Goal: Task Accomplishment & Management: Use online tool/utility

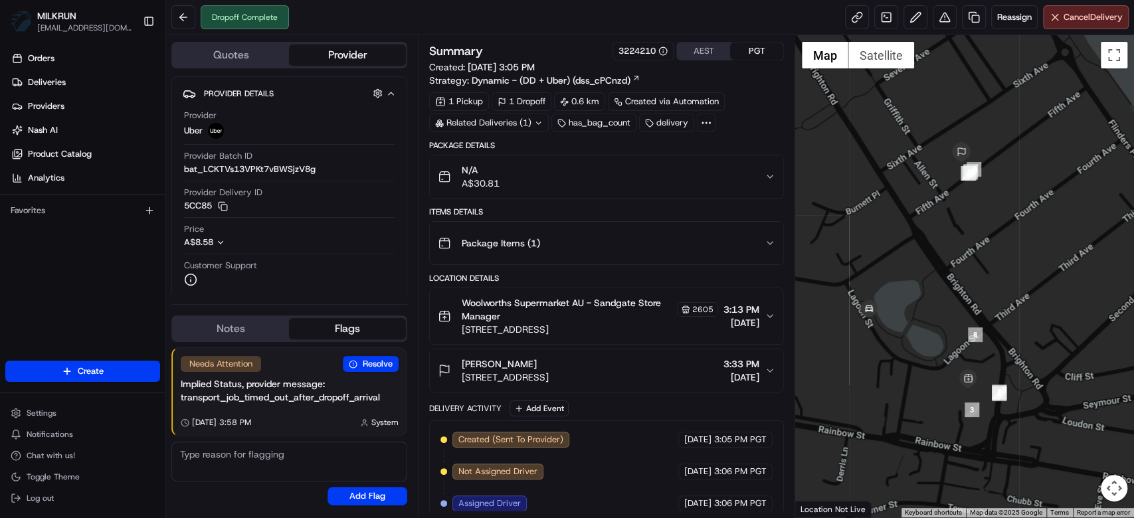
click at [688, 193] on button "N/A A$30.81" at bounding box center [606, 176] width 353 height 43
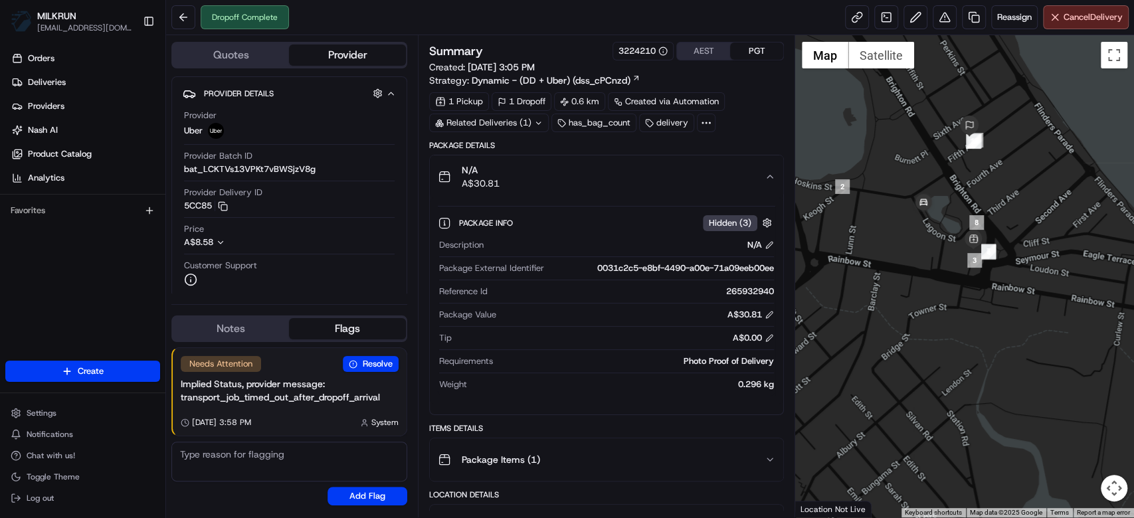
scroll to position [448, 0]
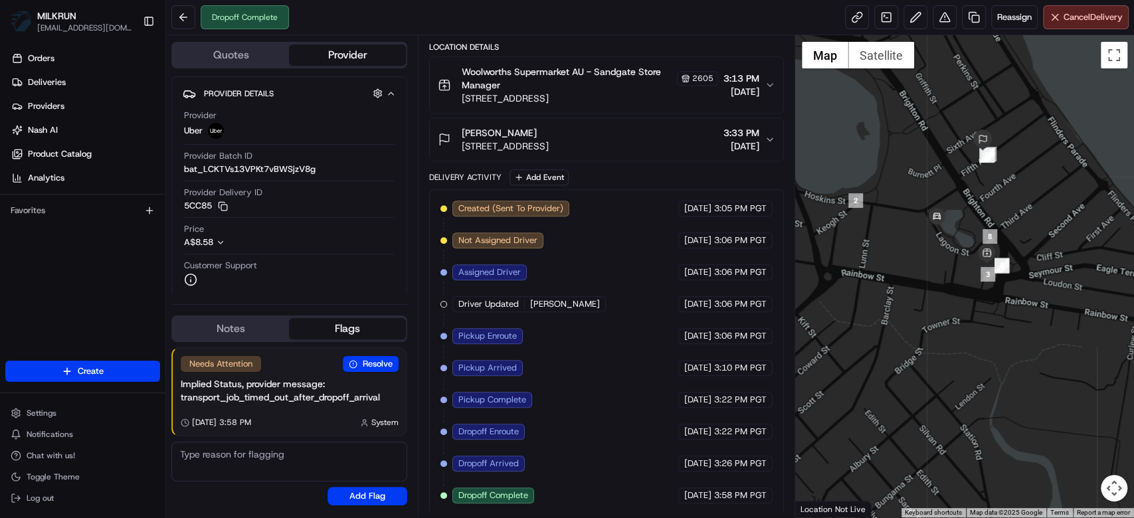
drag, startPoint x: 900, startPoint y: 156, endPoint x: 921, endPoint y: 182, distance: 33.5
click at [921, 182] on div at bounding box center [964, 276] width 339 height 482
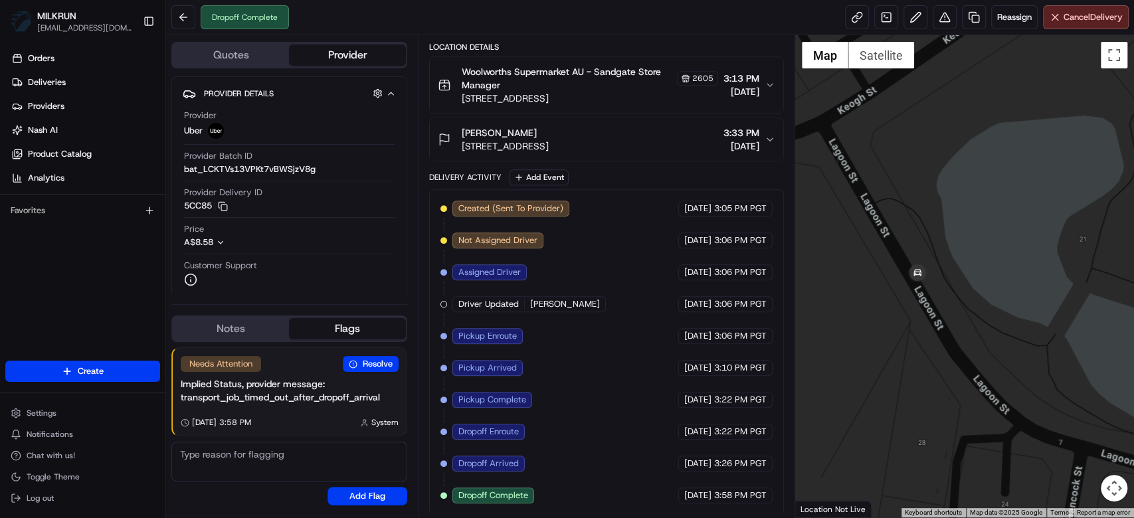
click at [971, 160] on div at bounding box center [964, 276] width 339 height 482
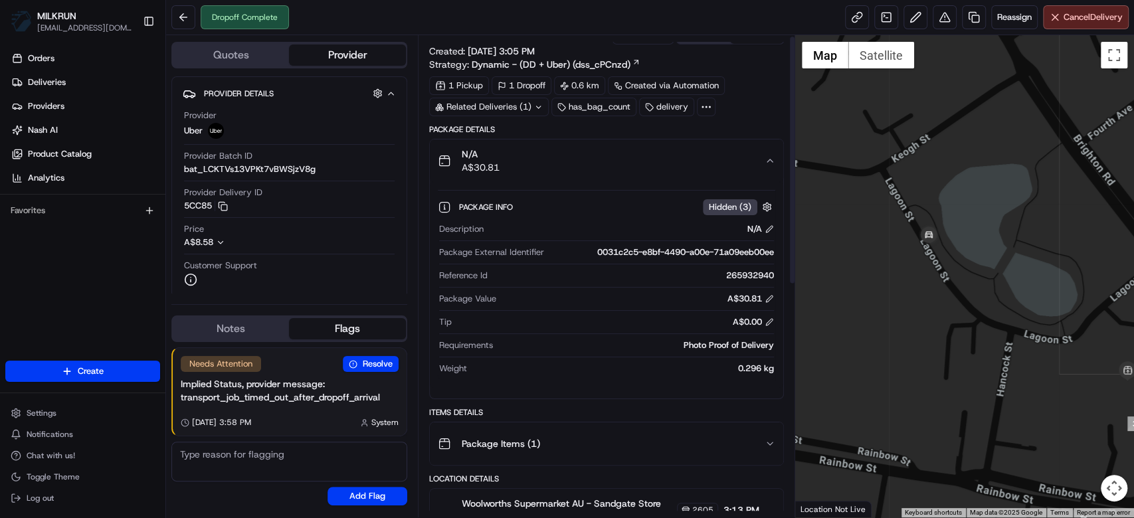
scroll to position [0, 0]
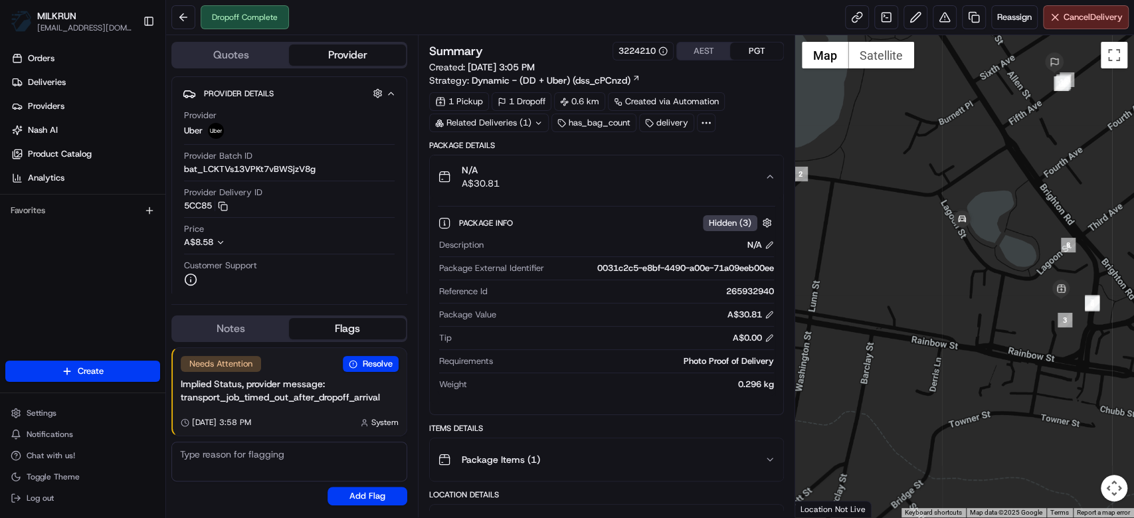
click at [748, 183] on div "N/A A$30.81" at bounding box center [601, 176] width 327 height 27
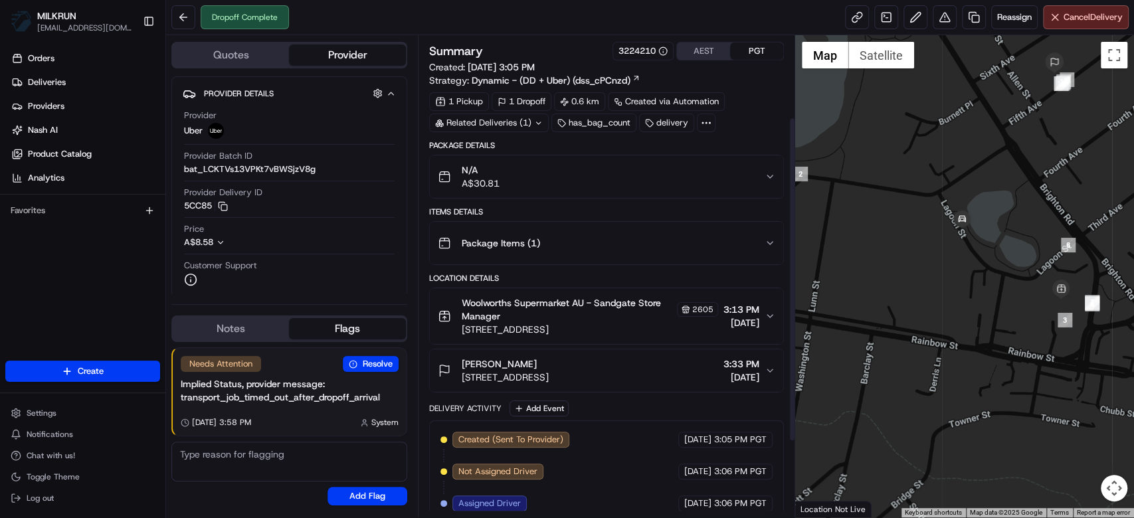
scroll to position [232, 0]
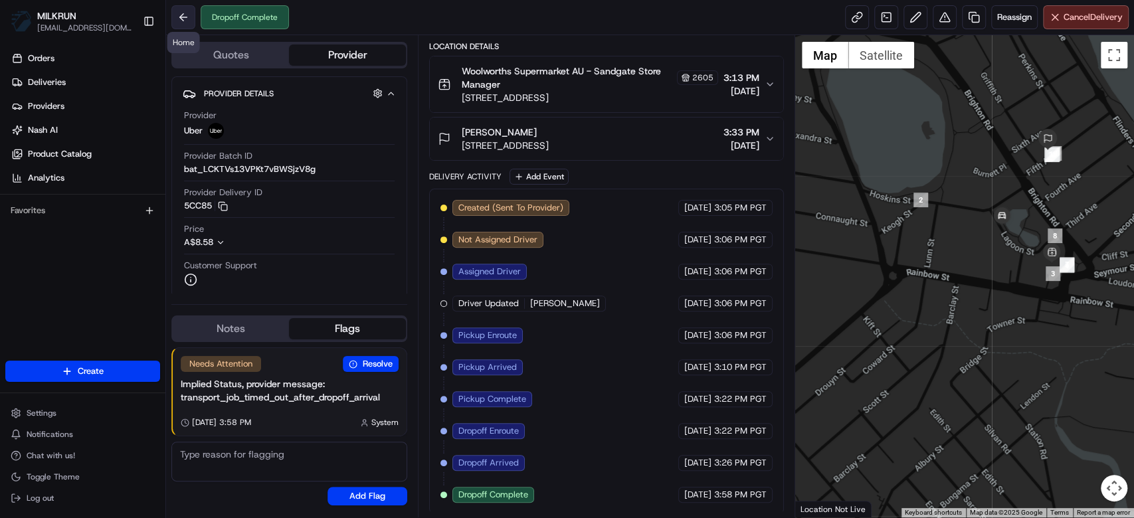
click at [183, 20] on button at bounding box center [183, 17] width 24 height 24
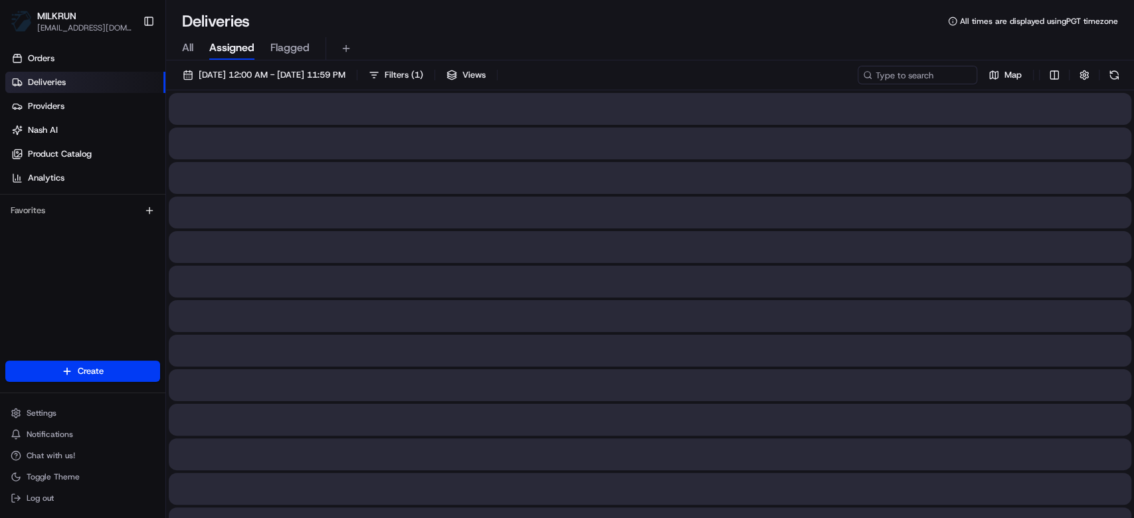
click at [934, 77] on div "22/08/2025 12:00 AM - 22/08/2025 11:59 PM Filters ( 1 ) Views Map" at bounding box center [650, 78] width 968 height 25
click at [939, 70] on input at bounding box center [897, 75] width 159 height 19
paste input "25a15514-bdea-4dd5-8abe-03d18ef7574e"
type input "25a15514-bdea-4dd5-8abe-03d18ef7574e"
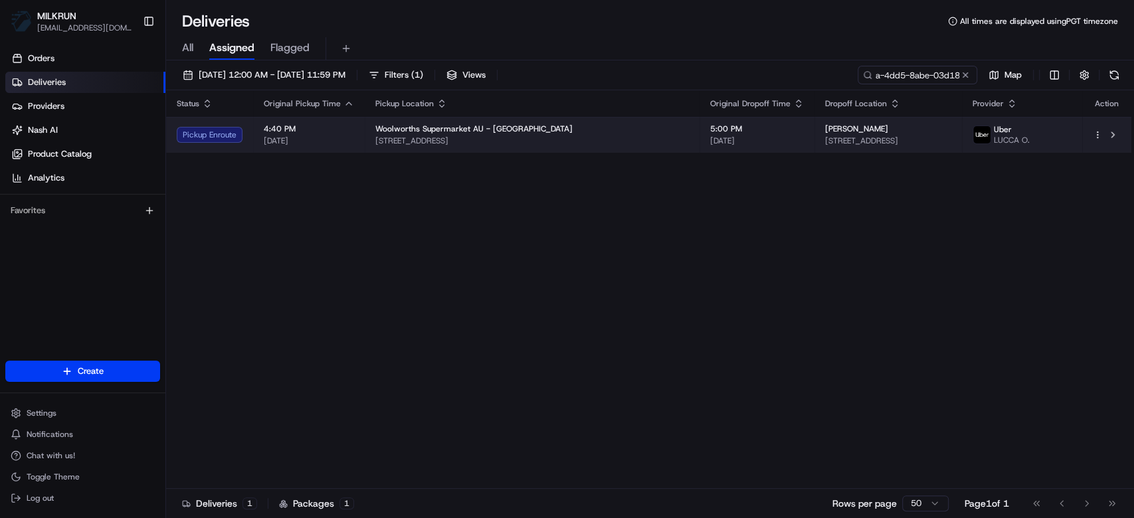
click at [825, 145] on span "22 Fifth Ave, Sandgate, QLD 4017, AU" at bounding box center [888, 141] width 126 height 11
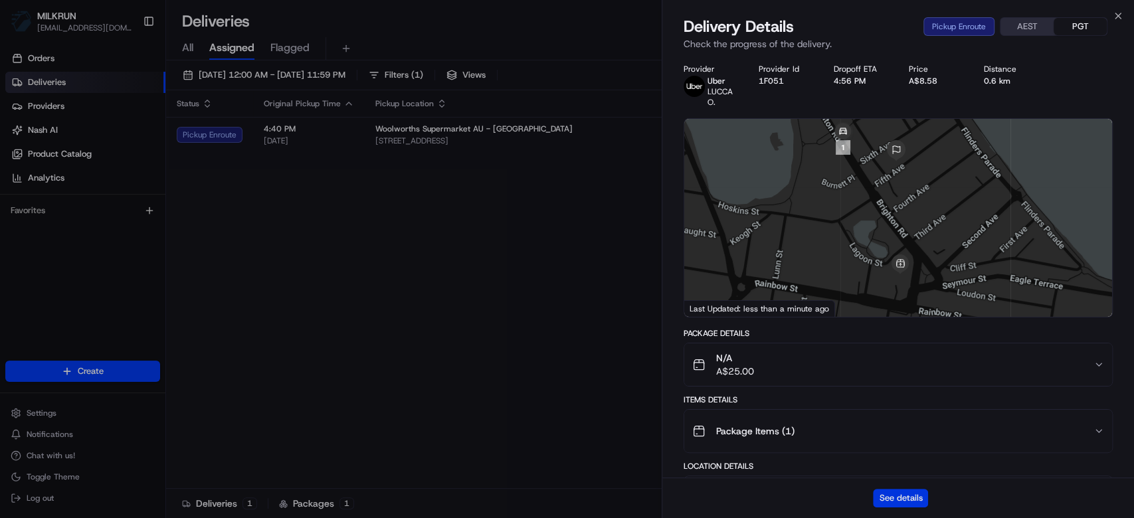
click at [909, 497] on button "See details" at bounding box center [900, 498] width 55 height 19
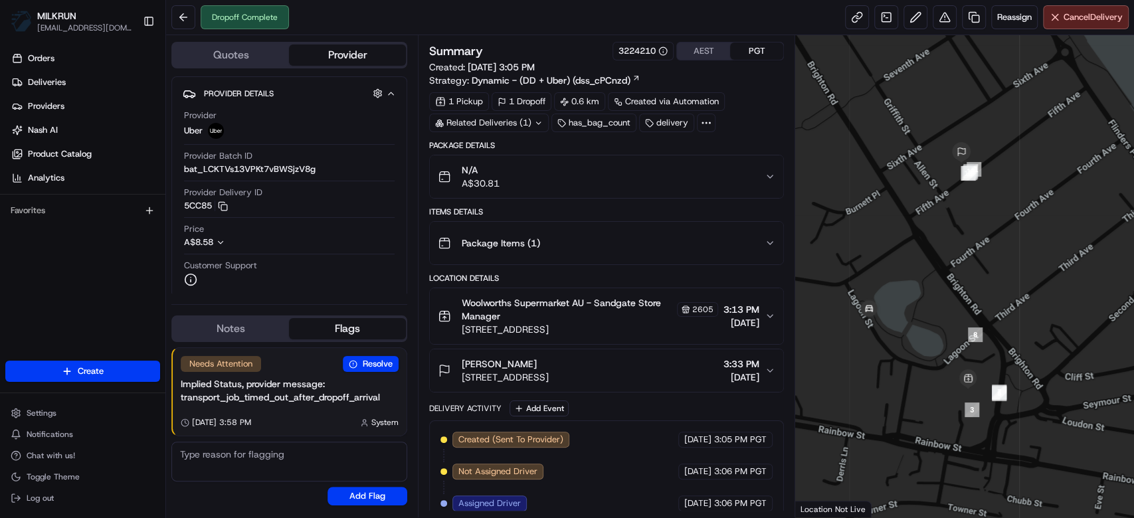
click at [558, 189] on div "N/A A$30.81" at bounding box center [601, 176] width 327 height 27
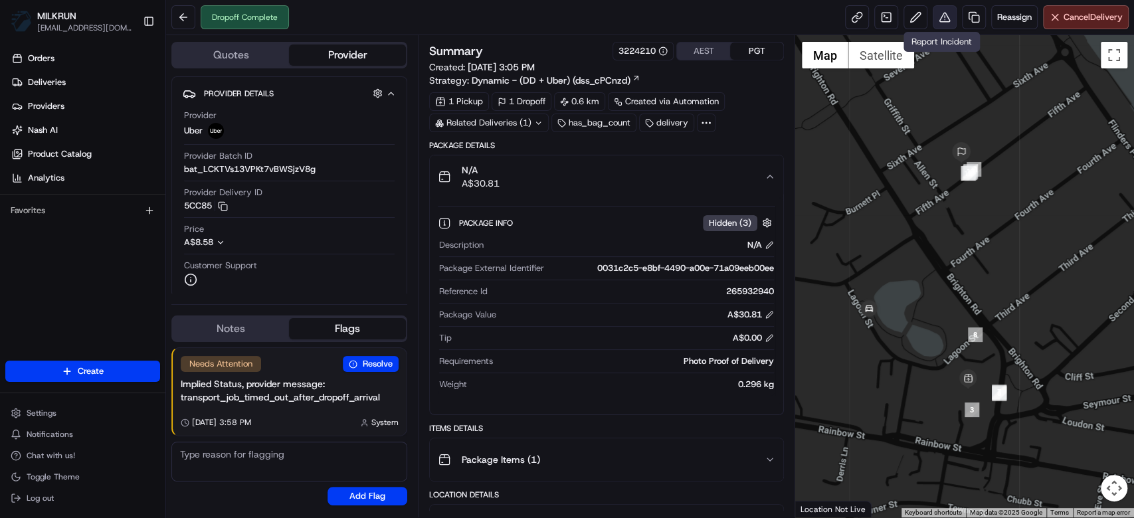
click at [946, 16] on button at bounding box center [945, 17] width 24 height 24
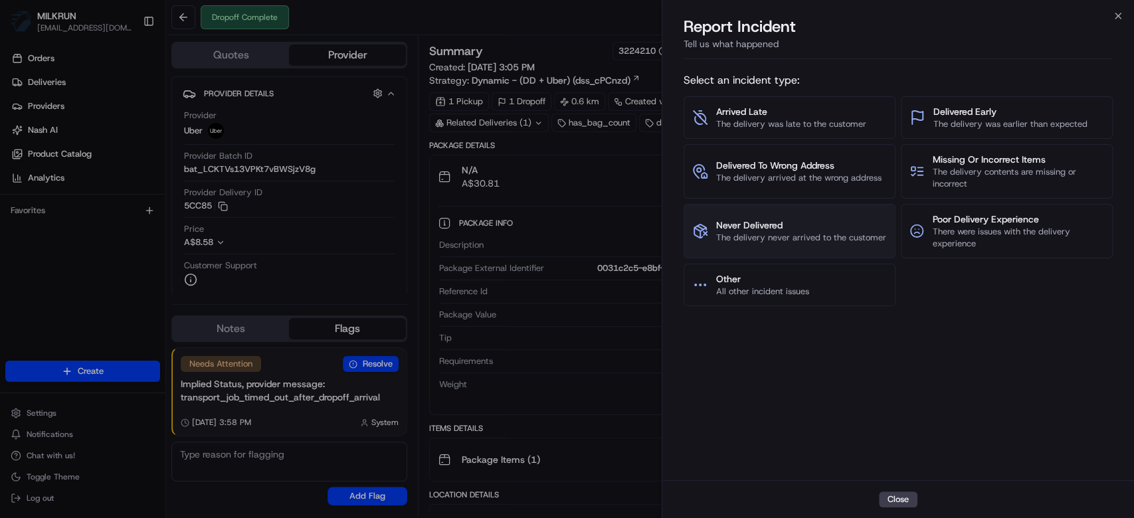
click at [733, 232] on span "The delivery never arrived to the customer" at bounding box center [801, 238] width 170 height 12
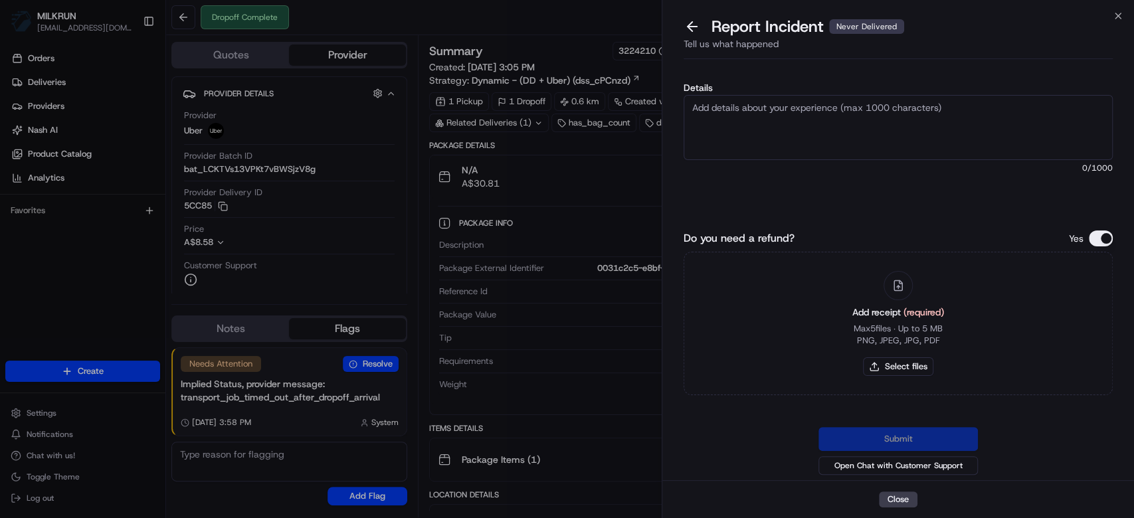
drag, startPoint x: 834, startPoint y: 131, endPoint x: 838, endPoint y: 122, distance: 10.1
click at [838, 122] on textarea "Details" at bounding box center [898, 127] width 429 height 65
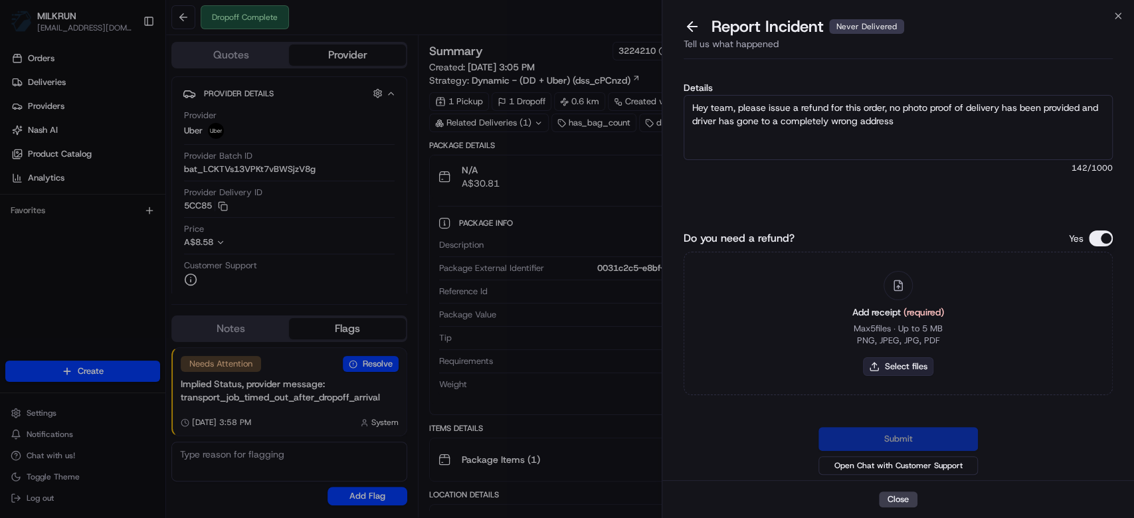
type textarea "Hey team, please issue a refund for this order, no photo proof of delivery has …"
click at [913, 367] on button "Select files" at bounding box center [898, 366] width 70 height 19
type input "C:\fakepath\hayden.png"
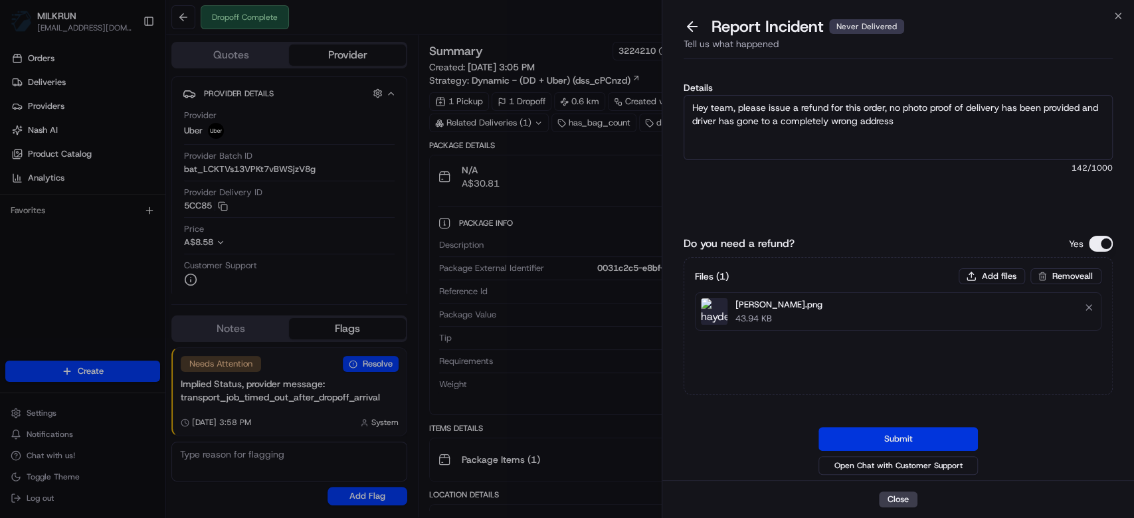
click at [932, 435] on button "Submit" at bounding box center [897, 439] width 159 height 24
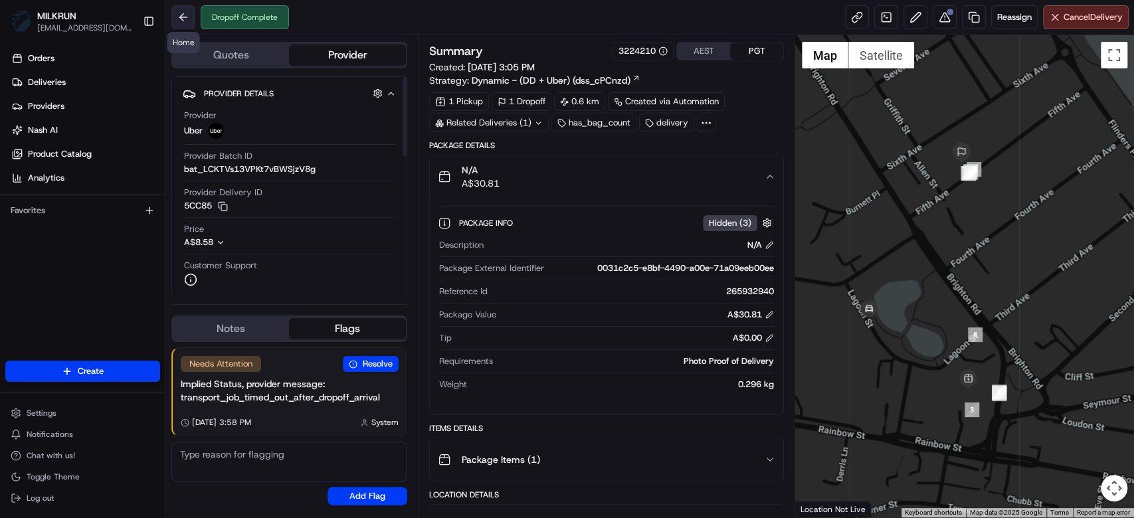
click at [182, 7] on button at bounding box center [183, 17] width 24 height 24
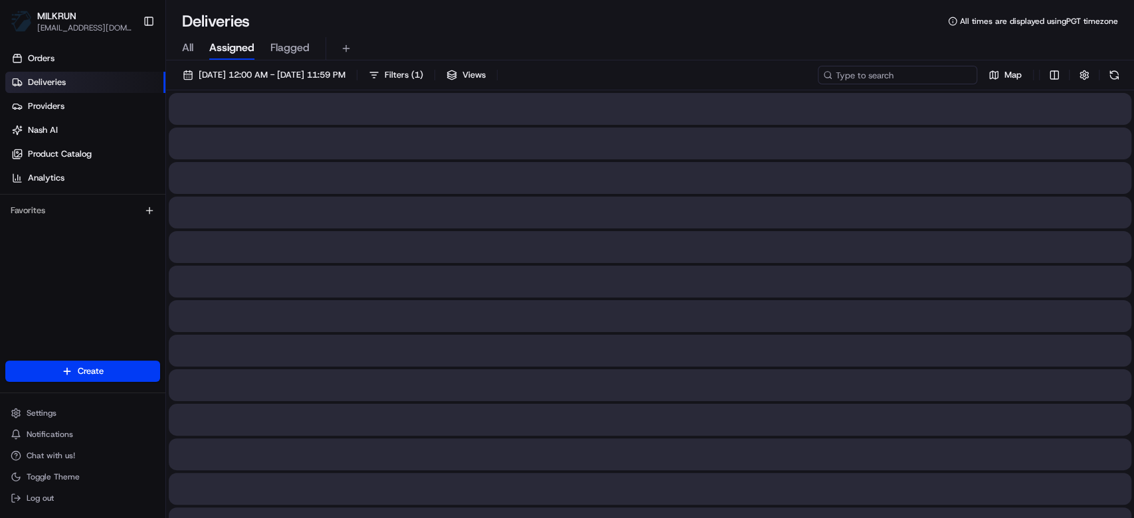
click at [882, 81] on input at bounding box center [897, 75] width 159 height 19
paste input "06b9f1c0-02cf-44c0-ae74-c200c48b1907"
type input "06b9f1c0-02cf-44c0-ae74-c200c48b1907"
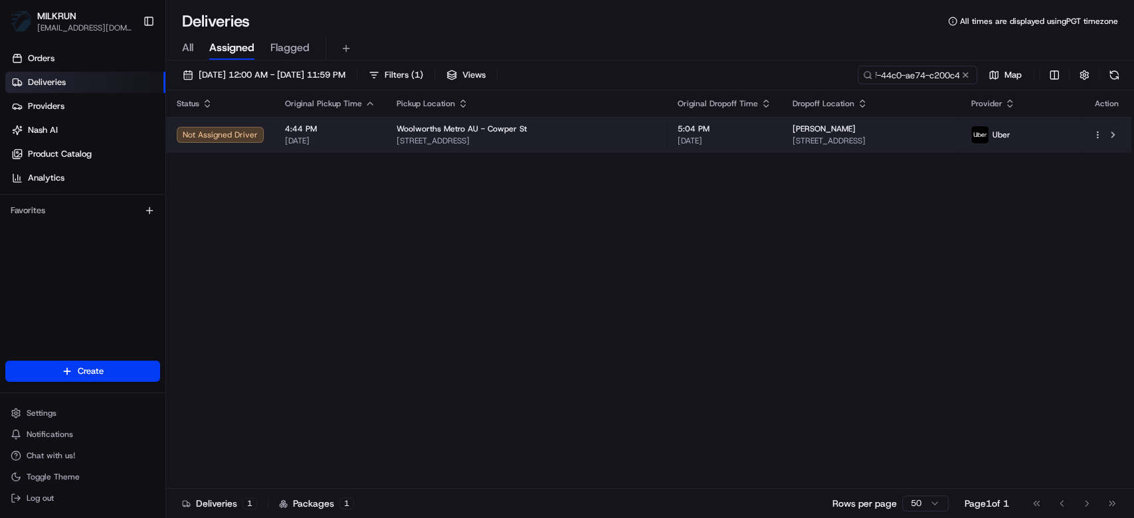
click at [739, 126] on td "5:04 PM 22/08/2025" at bounding box center [724, 135] width 115 height 36
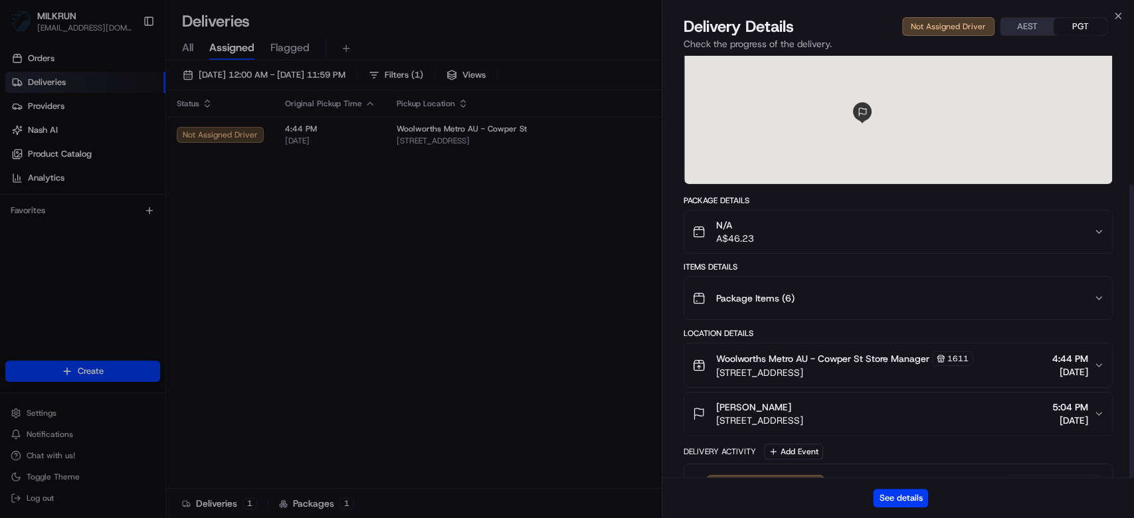
scroll to position [185, 0]
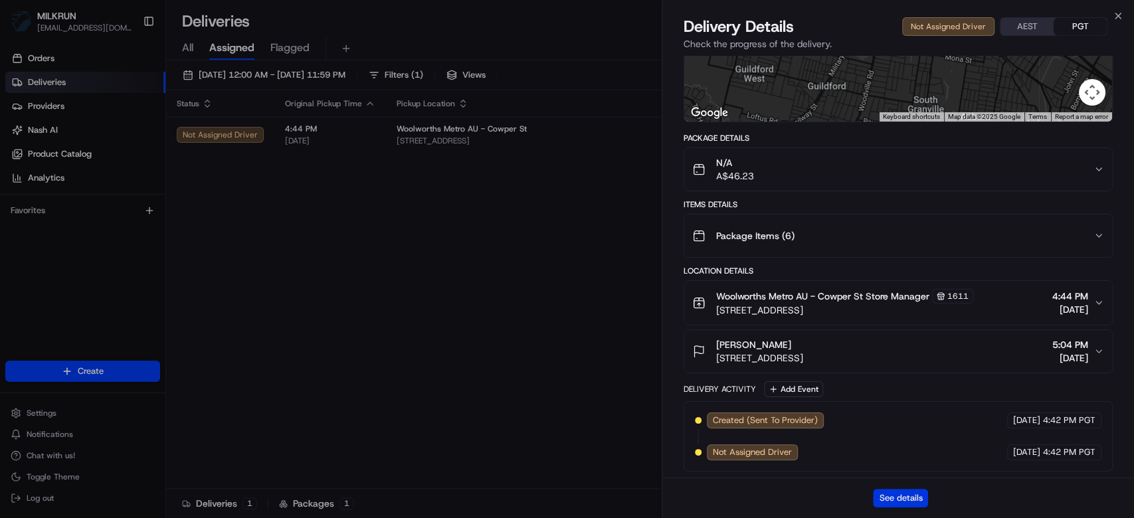
click at [909, 498] on button "See details" at bounding box center [900, 498] width 55 height 19
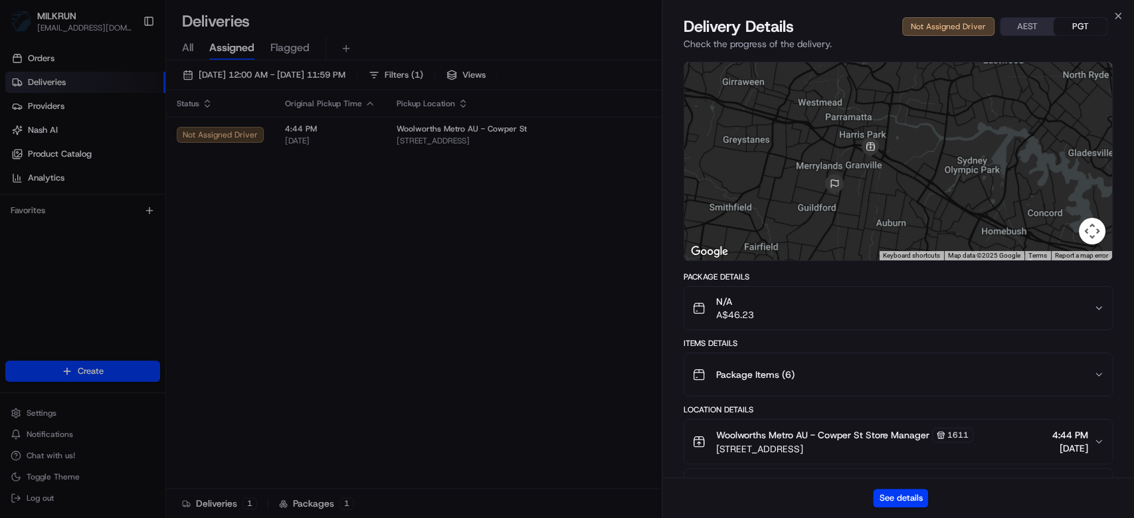
scroll to position [0, 0]
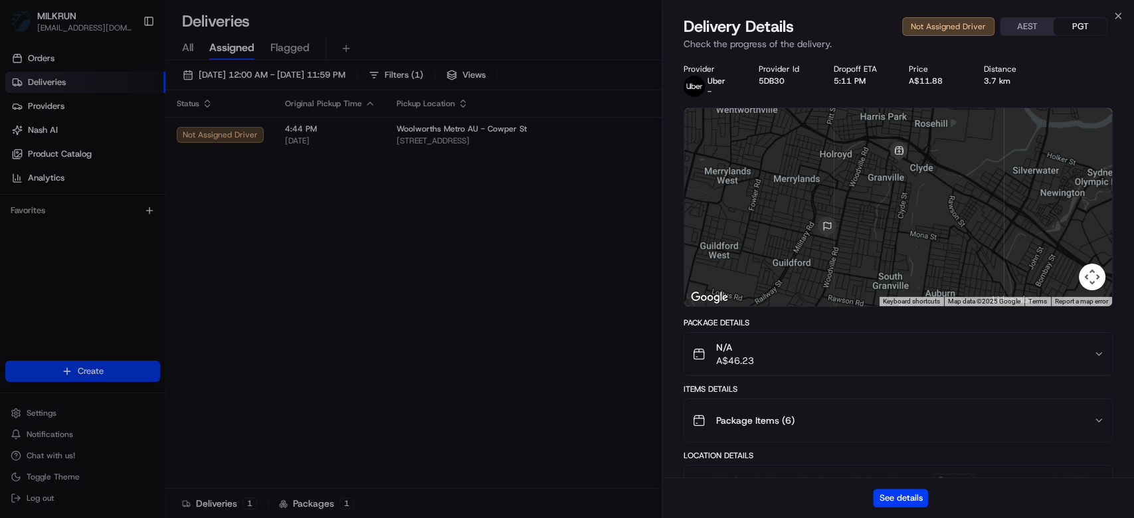
click at [860, 183] on div at bounding box center [898, 207] width 428 height 198
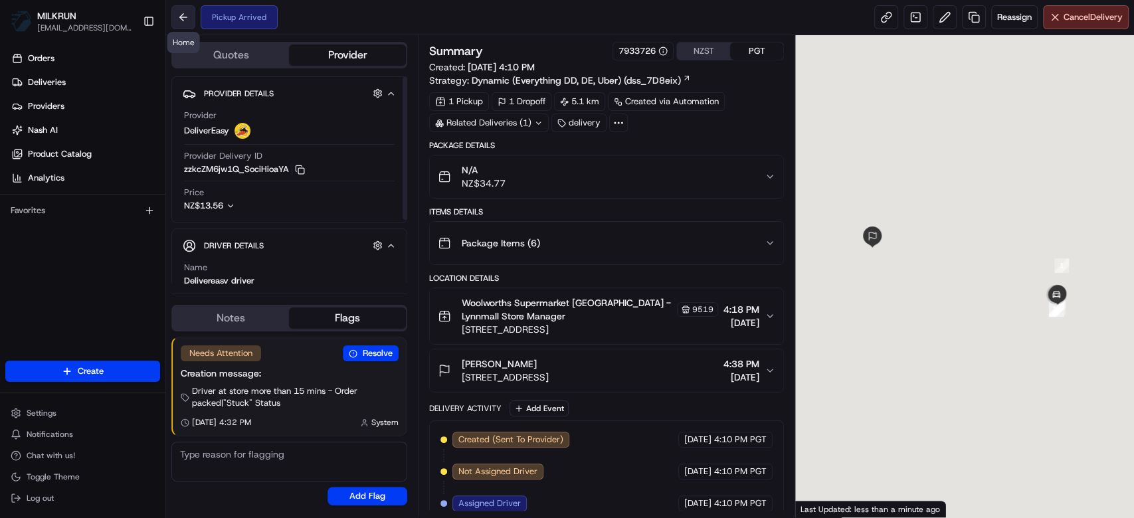
click at [192, 26] on button at bounding box center [183, 17] width 24 height 24
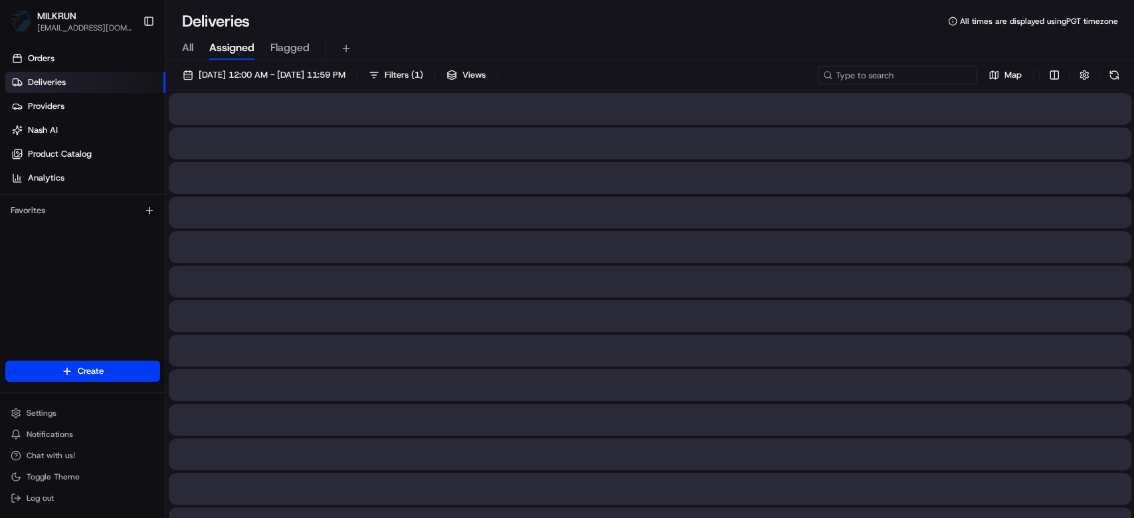
click at [951, 80] on input at bounding box center [897, 75] width 159 height 19
paste input "15fc28bc-83a5-4635-898f-986a3c177bbf"
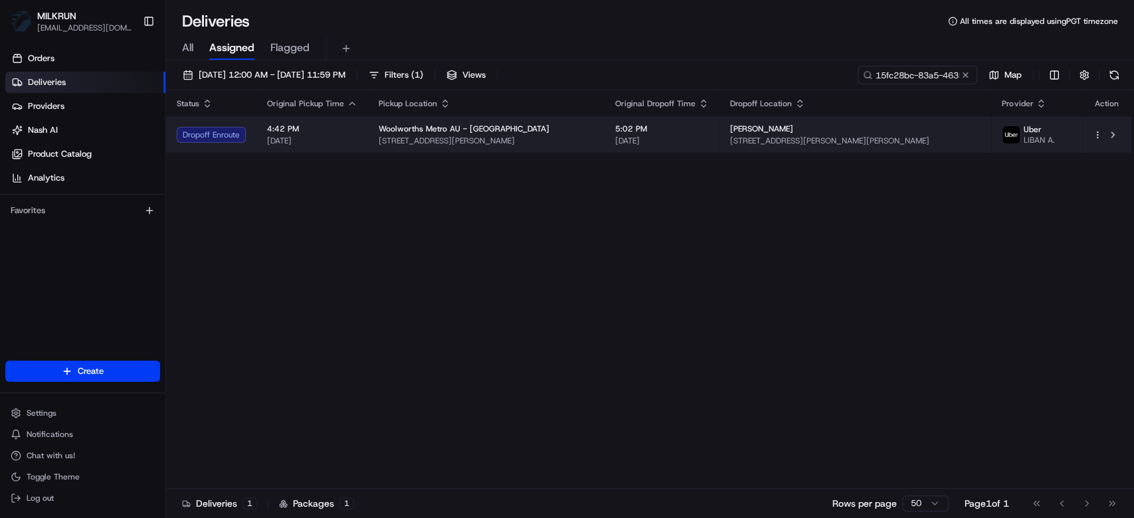
click at [702, 140] on span "[DATE]" at bounding box center [662, 141] width 94 height 11
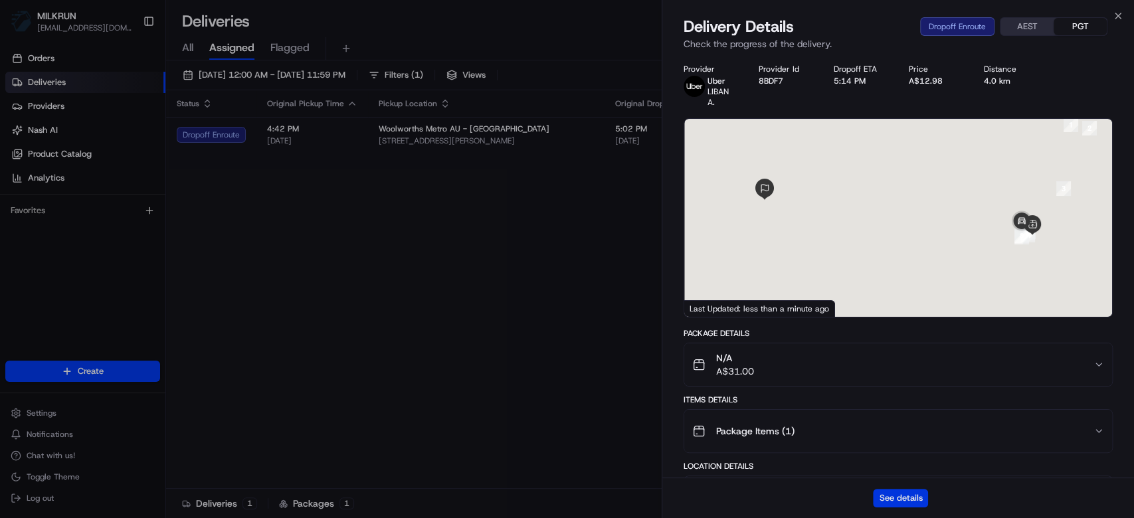
click at [904, 498] on button "See details" at bounding box center [900, 498] width 55 height 19
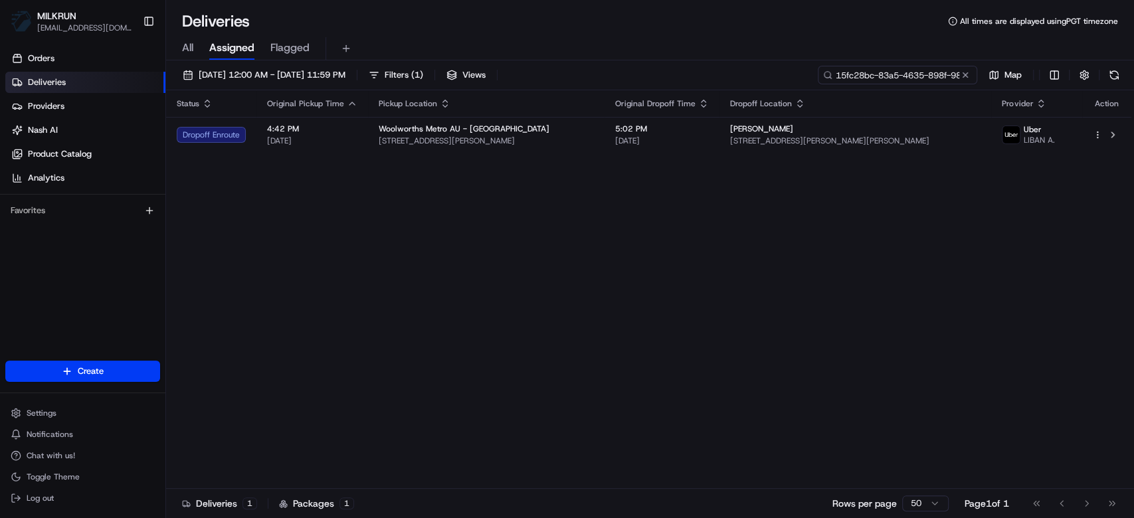
click at [938, 82] on input "15fc28bc-83a5-4635-898f-986a3c177bbf" at bounding box center [897, 75] width 159 height 19
click at [942, 71] on input "15fc28bc-83a5-4635-898f-986a3c177bbf" at bounding box center [897, 75] width 159 height 19
paste input "7daa210c-59a5-4e0d-ae3a-d1252b732a14"
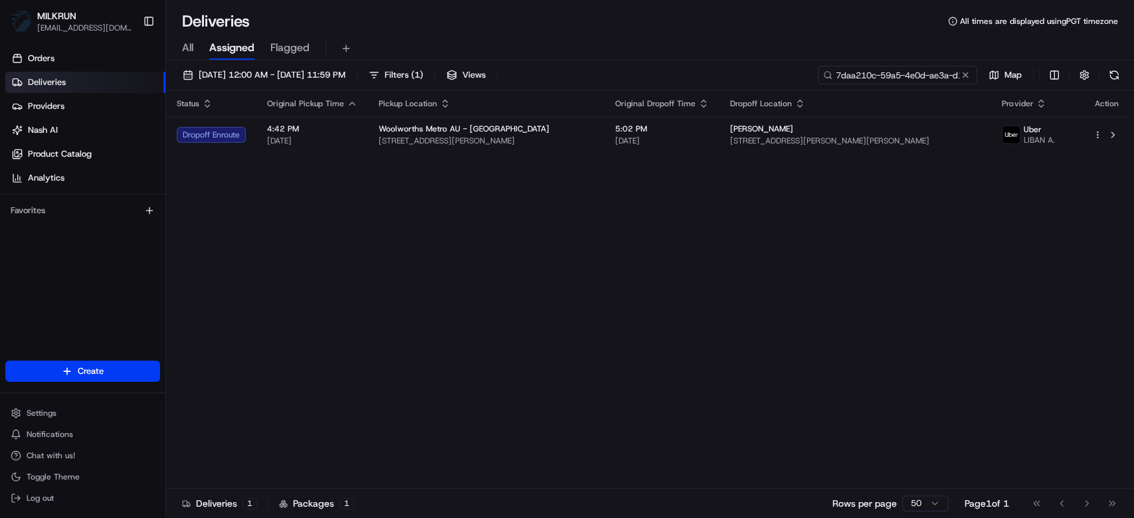
scroll to position [0, 63]
type input "7daa210c-59a5-4e0d-ae3a-d1252b732a14"
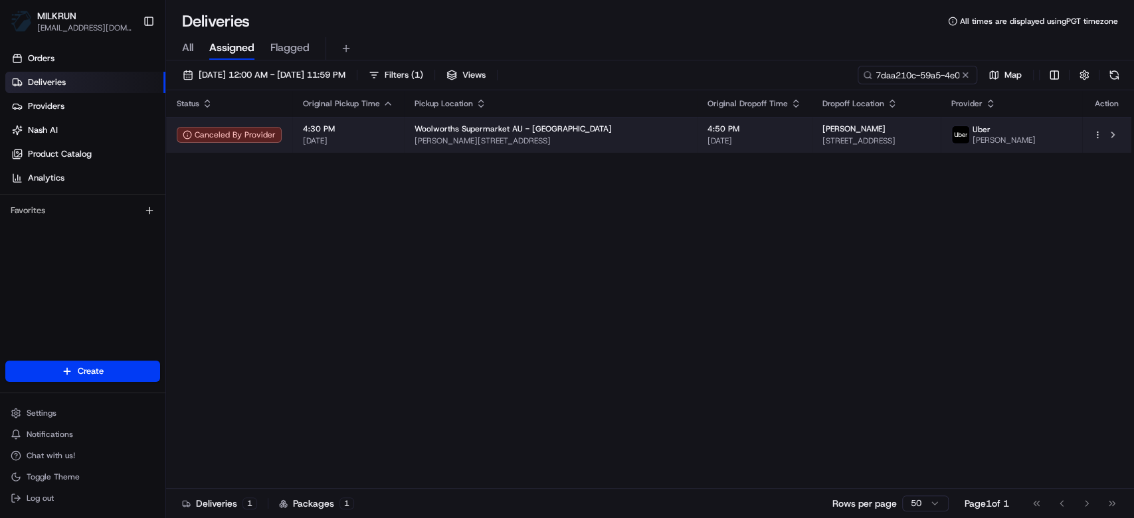
click at [567, 134] on div "Woolworths Supermarket AU - Sebastopol" at bounding box center [551, 129] width 272 height 11
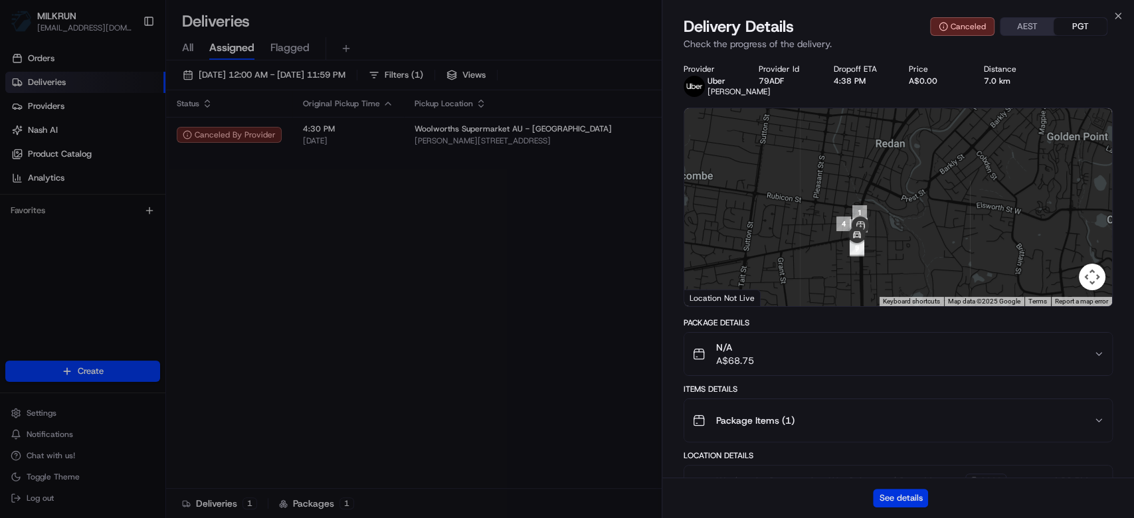
click at [897, 496] on button "See details" at bounding box center [900, 498] width 55 height 19
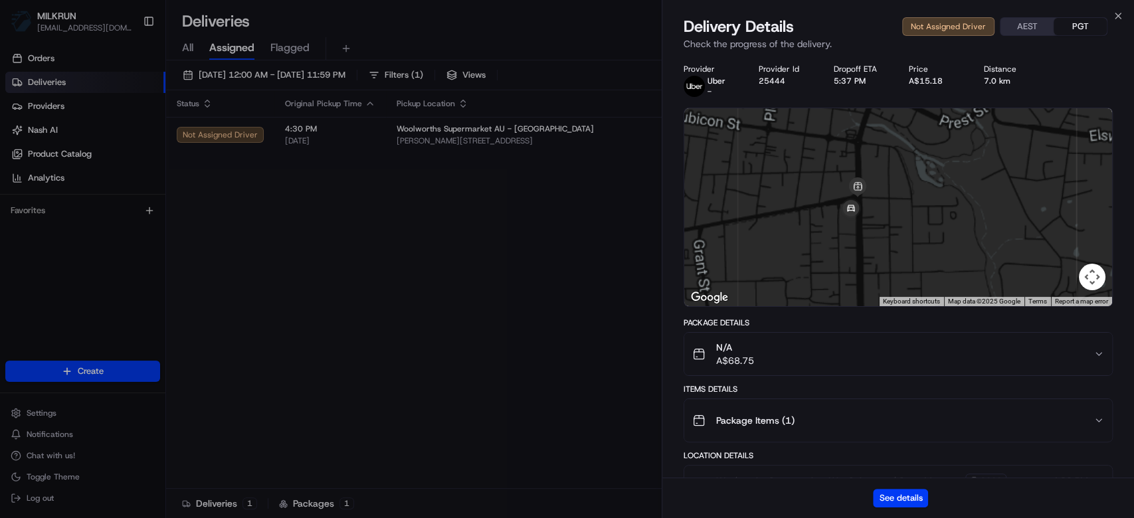
drag, startPoint x: 867, startPoint y: 155, endPoint x: 871, endPoint y: 142, distance: 13.2
click at [871, 142] on div at bounding box center [898, 207] width 428 height 198
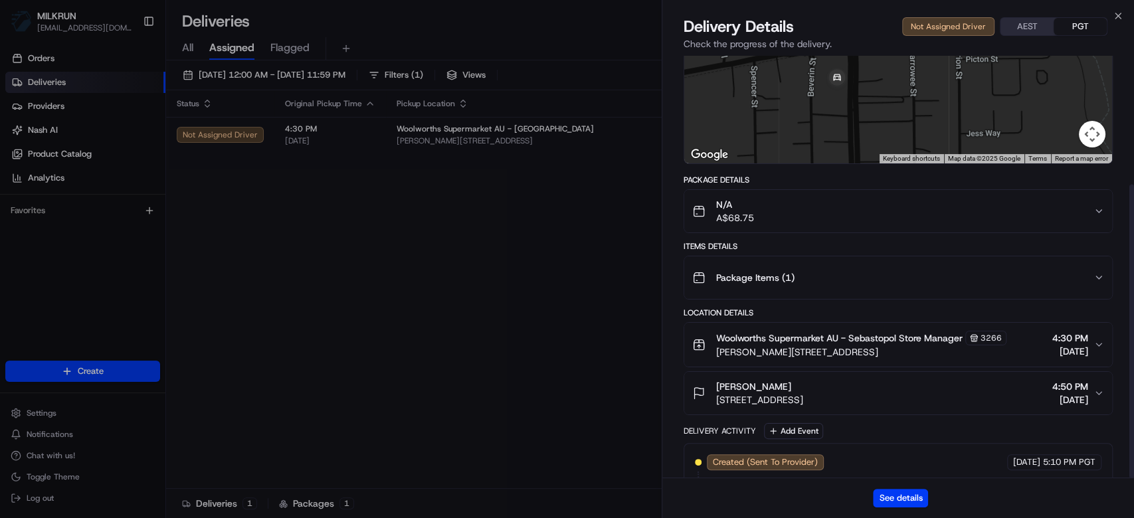
scroll to position [185, 0]
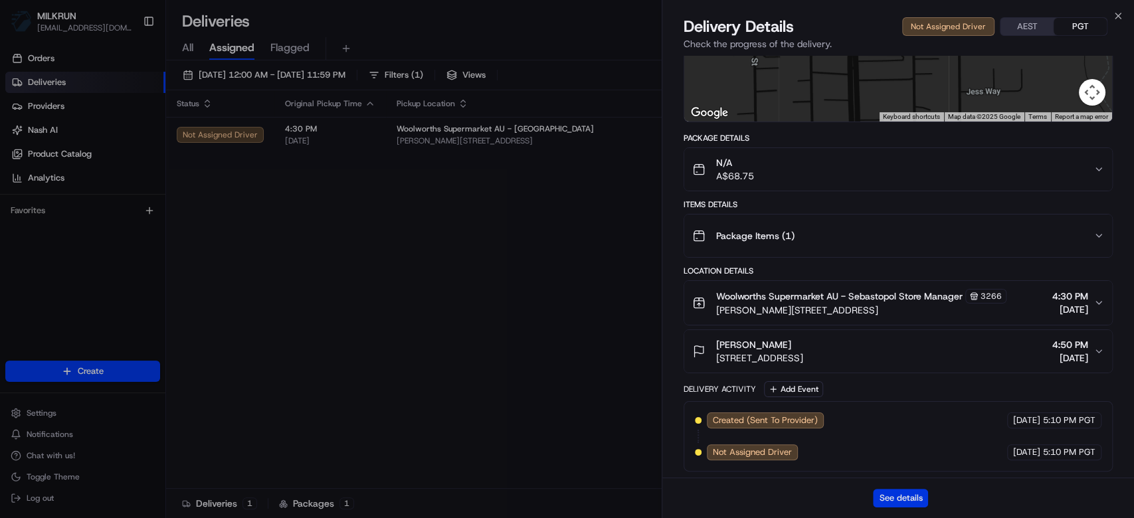
click at [899, 494] on button "See details" at bounding box center [900, 498] width 55 height 19
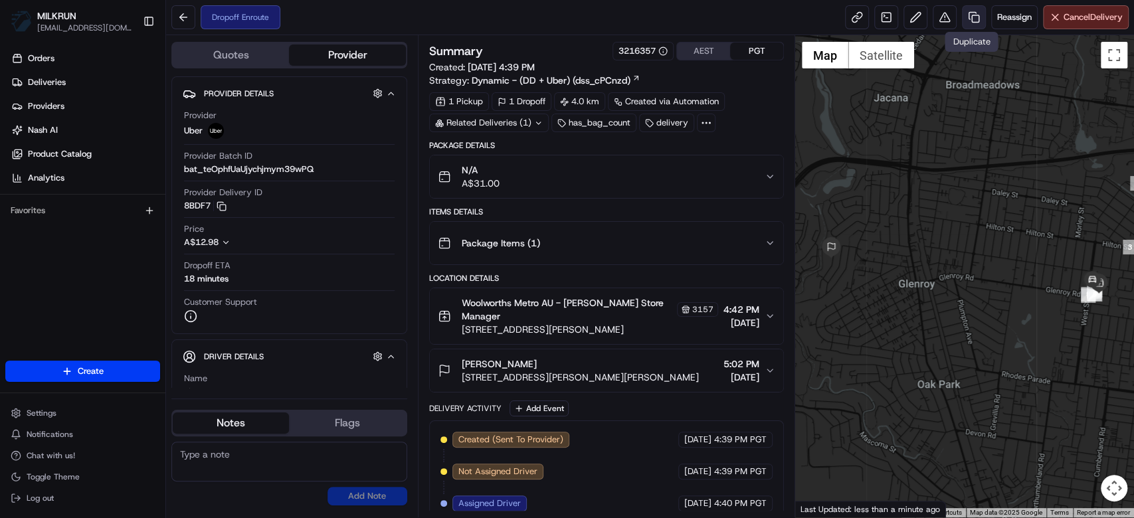
click at [975, 16] on link at bounding box center [974, 17] width 24 height 24
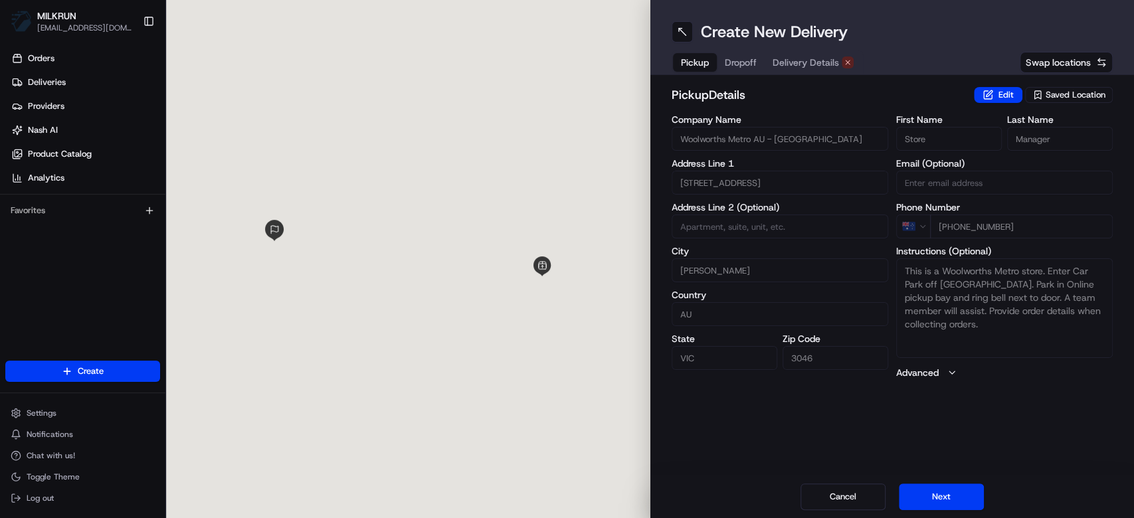
click at [790, 66] on span "Delivery Details" at bounding box center [806, 62] width 66 height 13
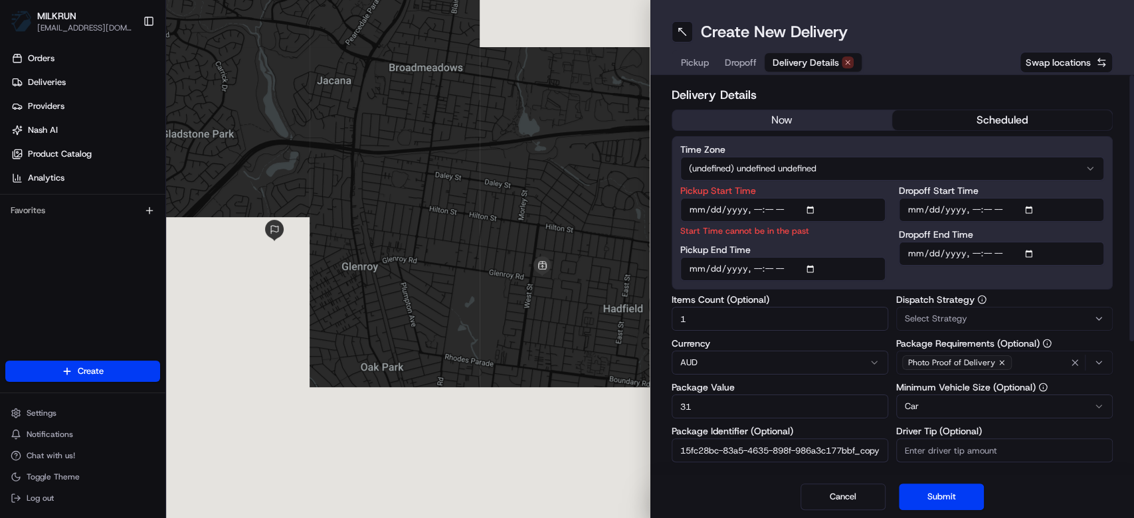
click at [790, 115] on button "now" at bounding box center [782, 120] width 220 height 20
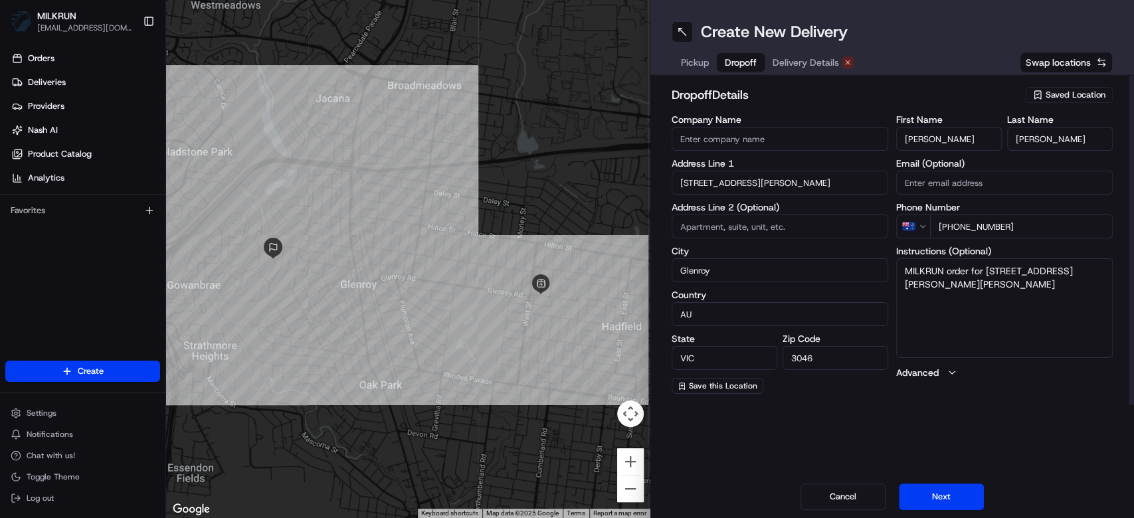
drag, startPoint x: 733, startPoint y: 71, endPoint x: 693, endPoint y: 67, distance: 40.1
click at [731, 70] on button "Dropoff" at bounding box center [741, 62] width 48 height 19
click at [691, 67] on span "Pickup" at bounding box center [695, 62] width 28 height 13
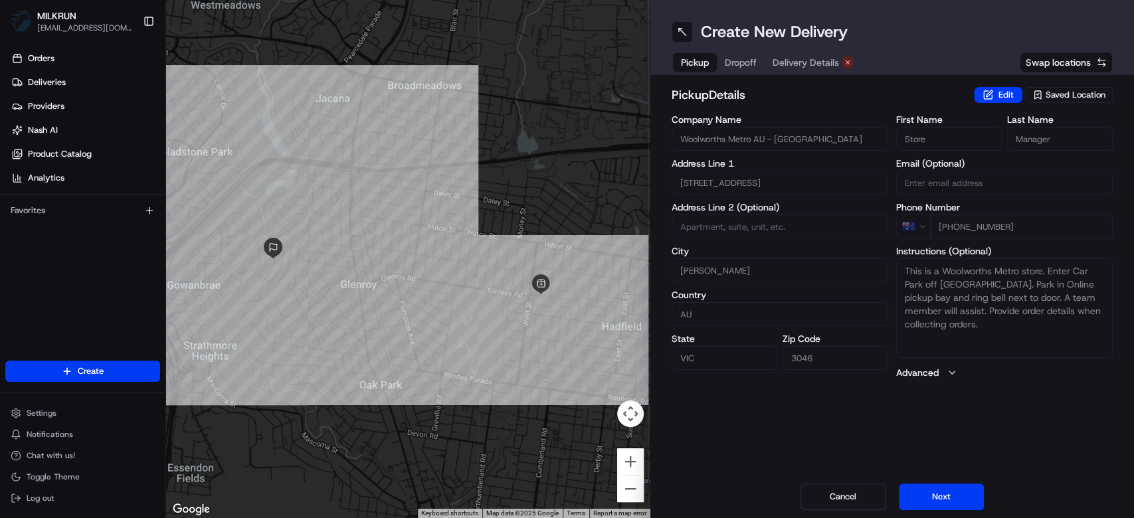
click at [807, 67] on span "Delivery Details" at bounding box center [806, 62] width 66 height 13
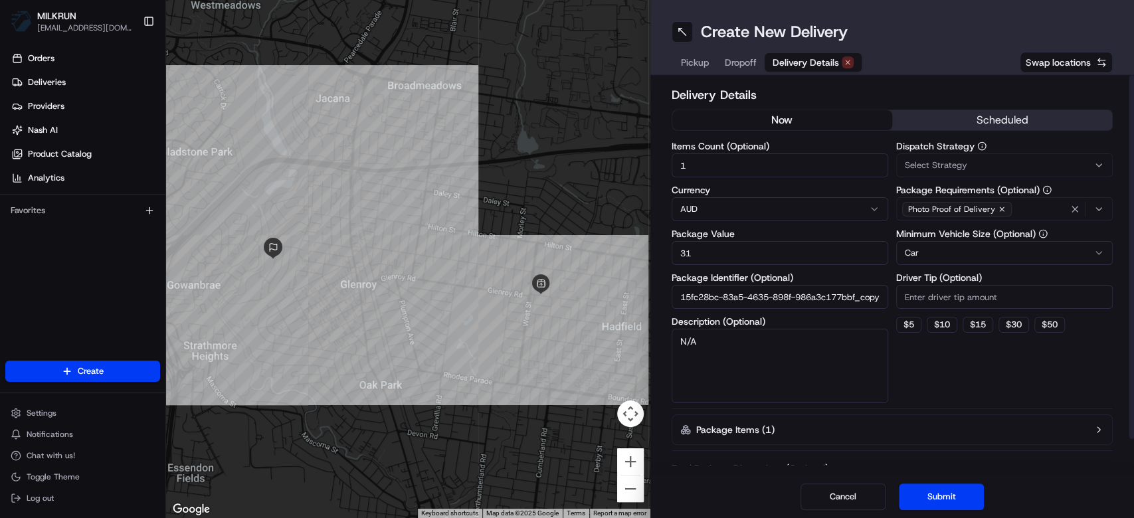
click at [787, 106] on div "Delivery Details now scheduled Items Count (Optional) 1 Currency AUD Package Va…" at bounding box center [893, 295] width 442 height 419
click at [787, 115] on button "now" at bounding box center [782, 120] width 220 height 20
click at [957, 496] on button "Submit" at bounding box center [941, 497] width 85 height 27
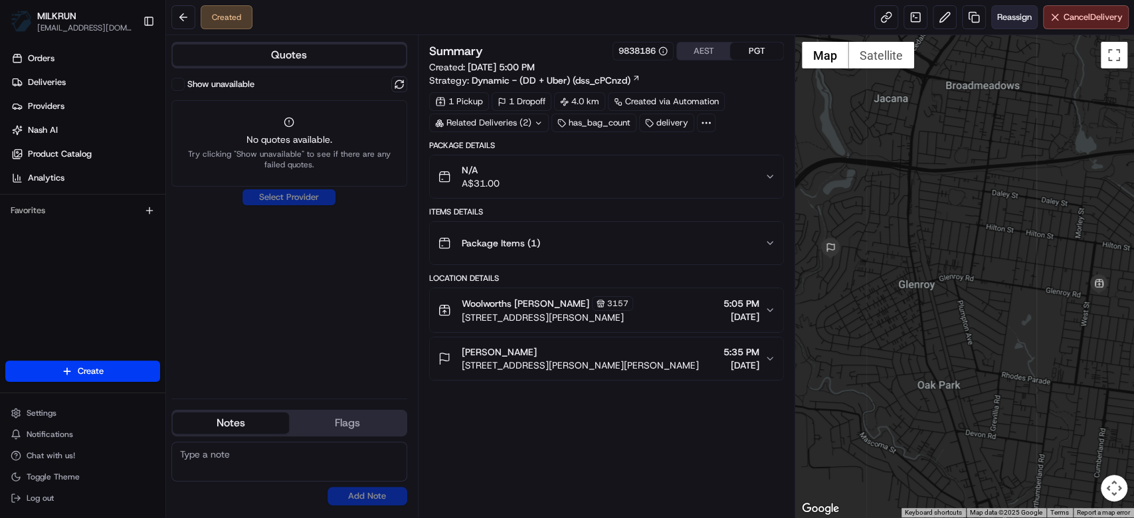
click at [1005, 27] on button "Reassign" at bounding box center [1014, 17] width 47 height 24
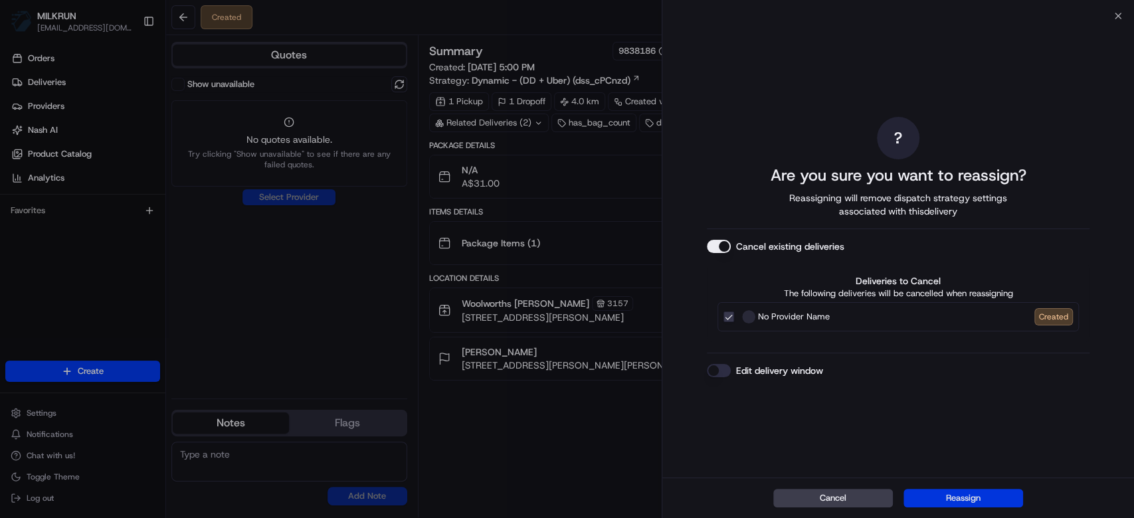
click at [952, 492] on button "Reassign" at bounding box center [963, 498] width 120 height 19
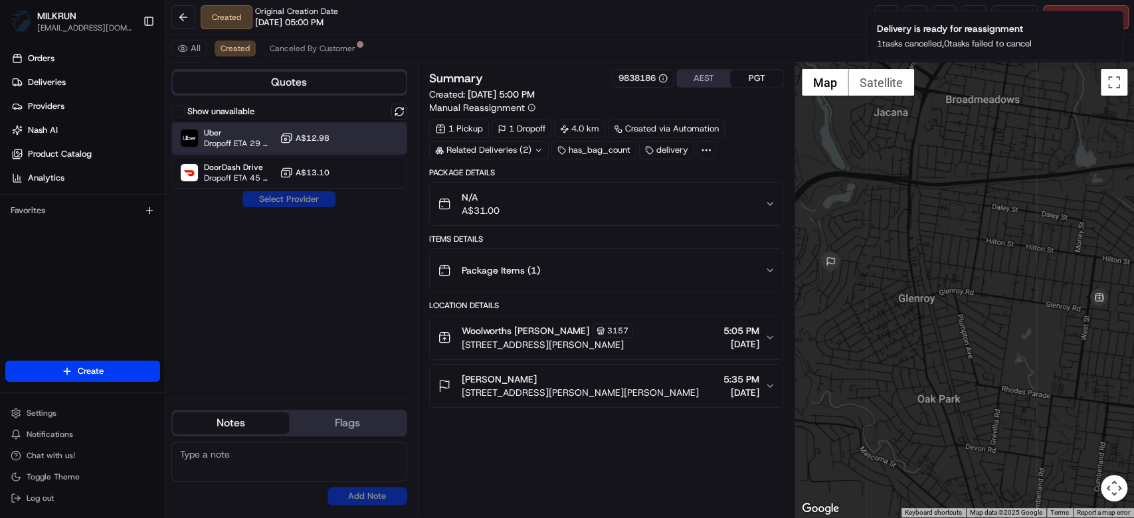
click at [226, 130] on span "Uber" at bounding box center [239, 133] width 70 height 11
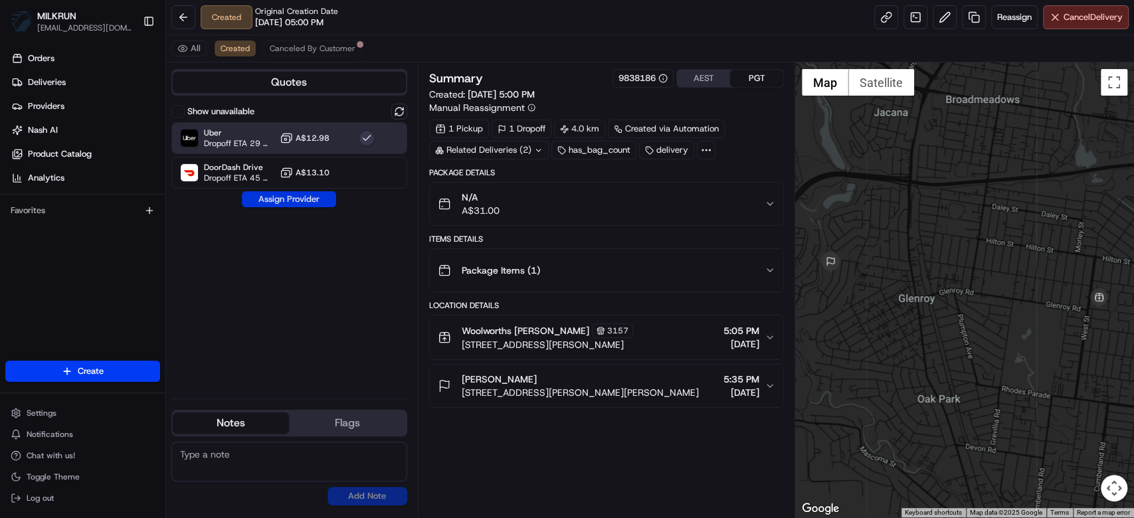
click at [284, 199] on button "Assign Provider" at bounding box center [289, 199] width 94 height 16
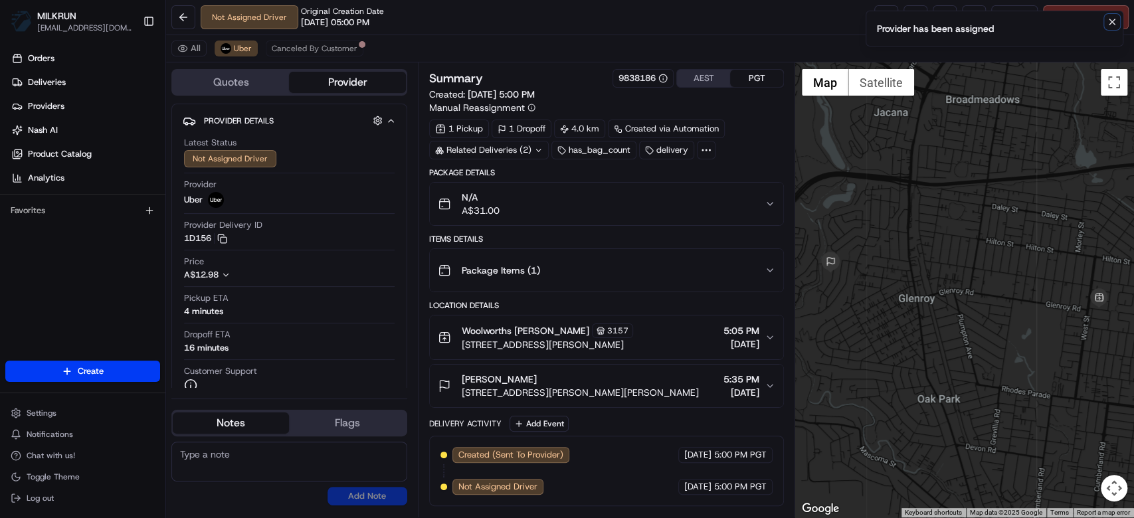
click at [1113, 21] on icon "Notifications (F8)" at bounding box center [1112, 22] width 11 height 11
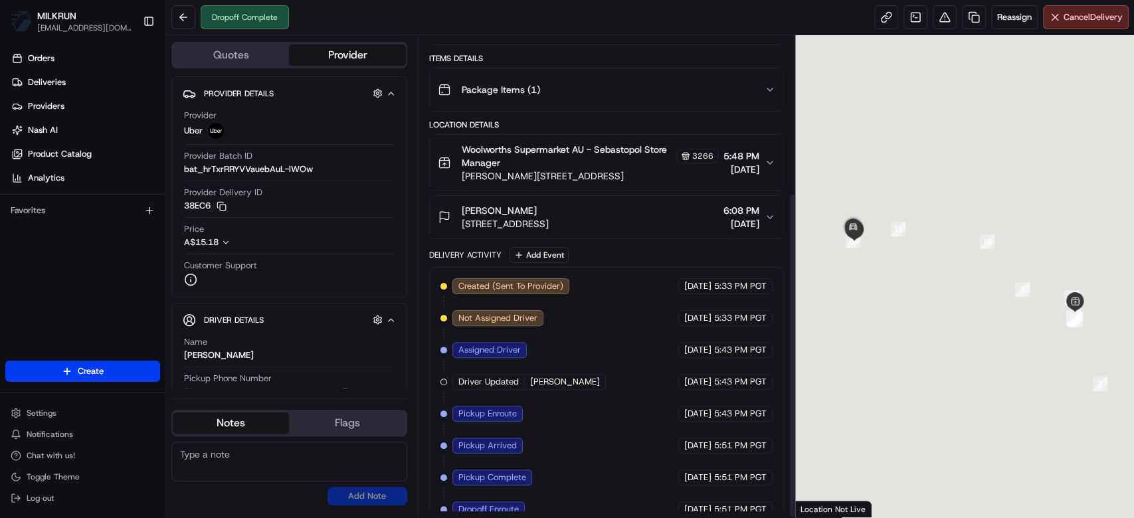
scroll to position [232, 0]
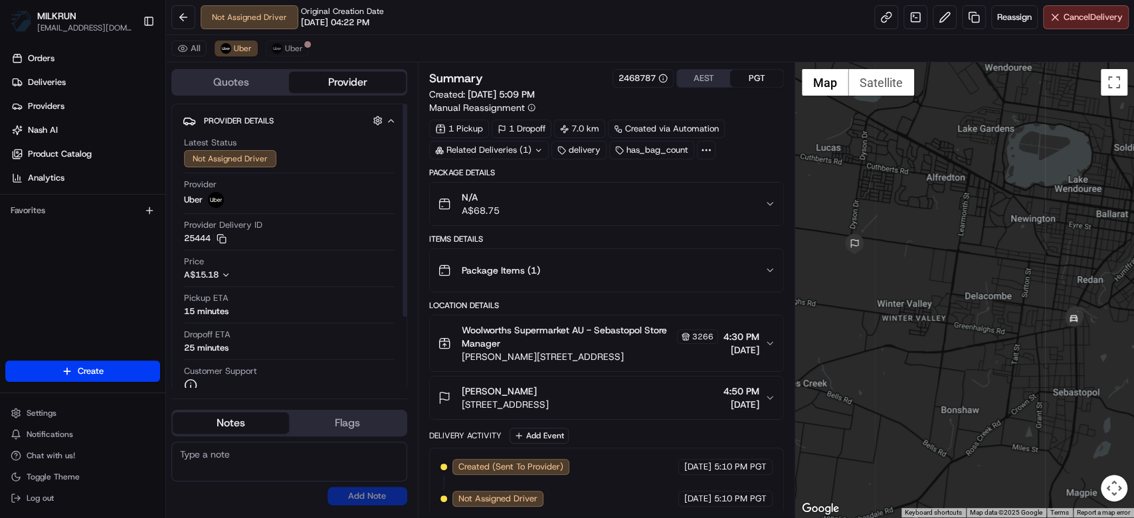
scroll to position [5, 0]
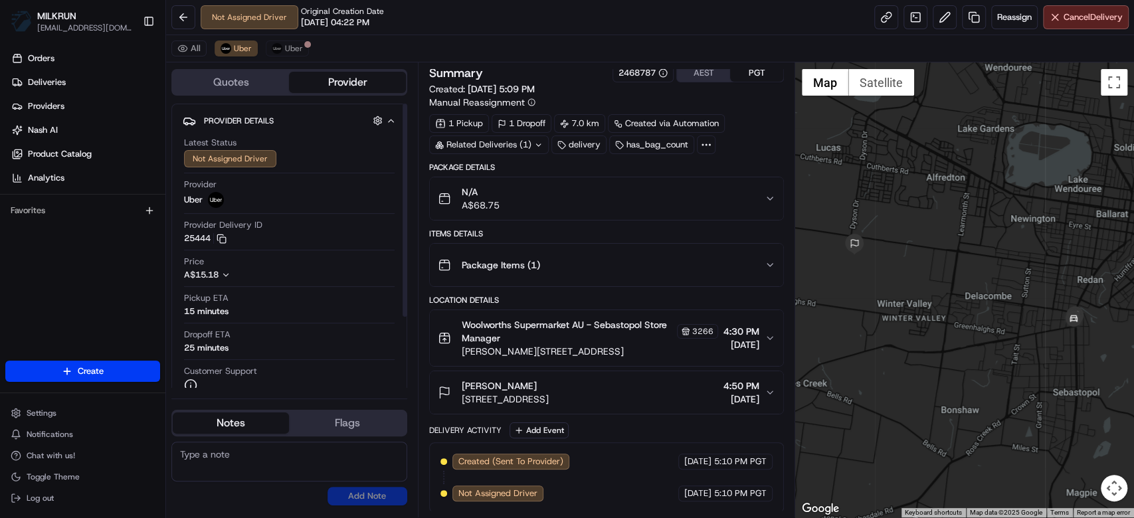
click at [281, 39] on div "All Uber Uber" at bounding box center [650, 48] width 968 height 27
click at [280, 46] on img at bounding box center [277, 48] width 11 height 11
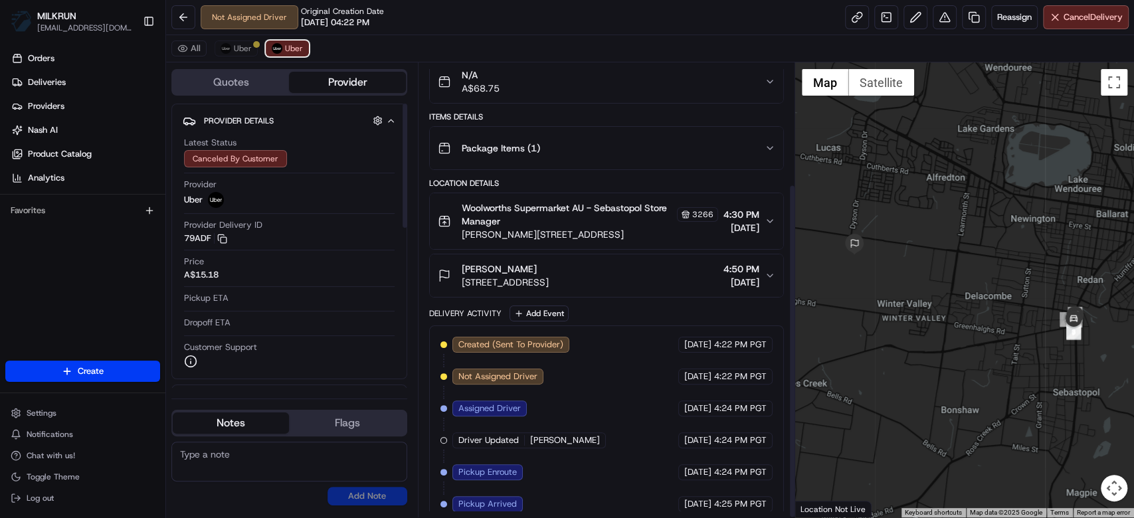
scroll to position [164, 0]
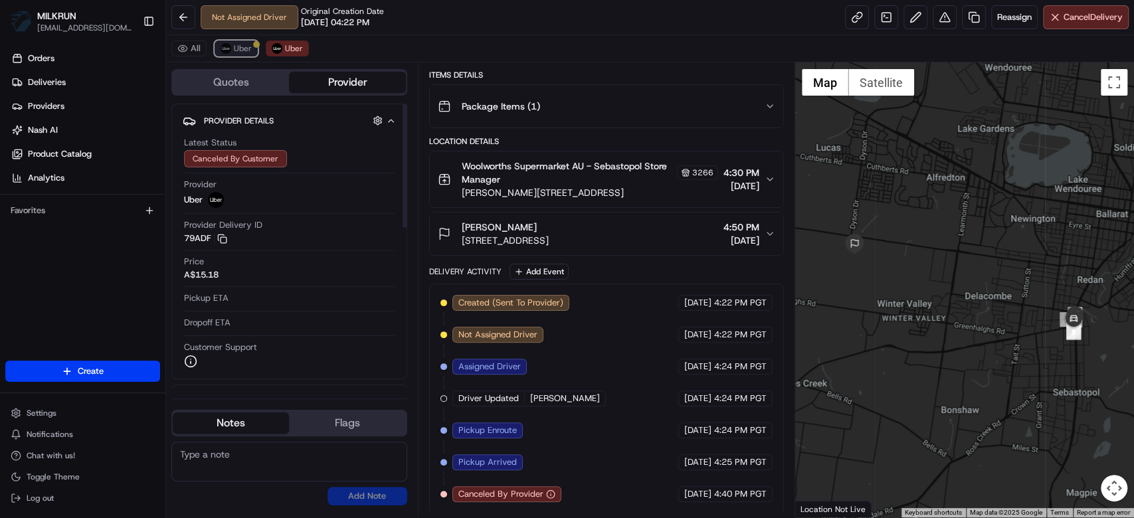
click at [247, 46] on span "Uber" at bounding box center [243, 48] width 18 height 11
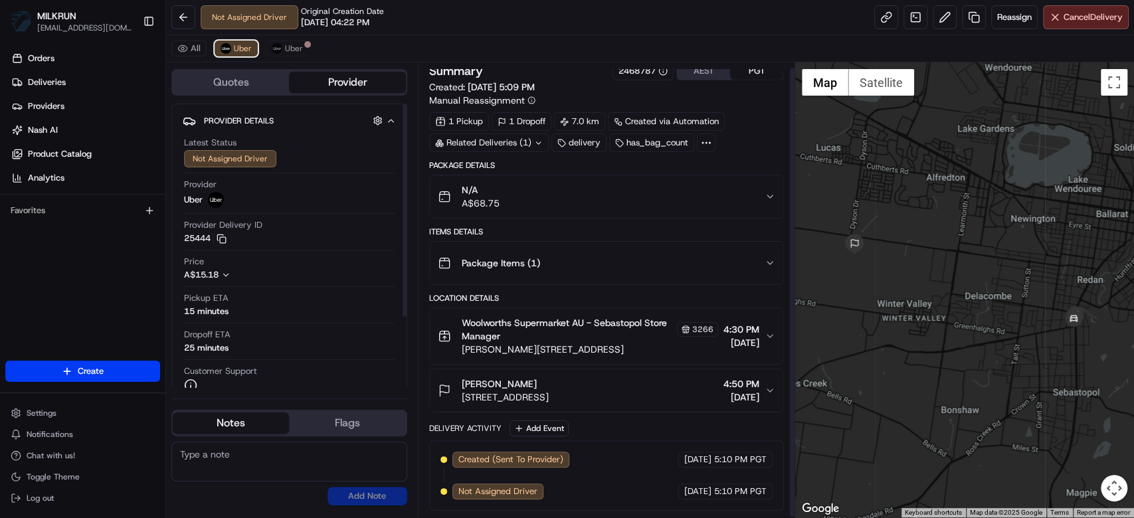
scroll to position [5, 0]
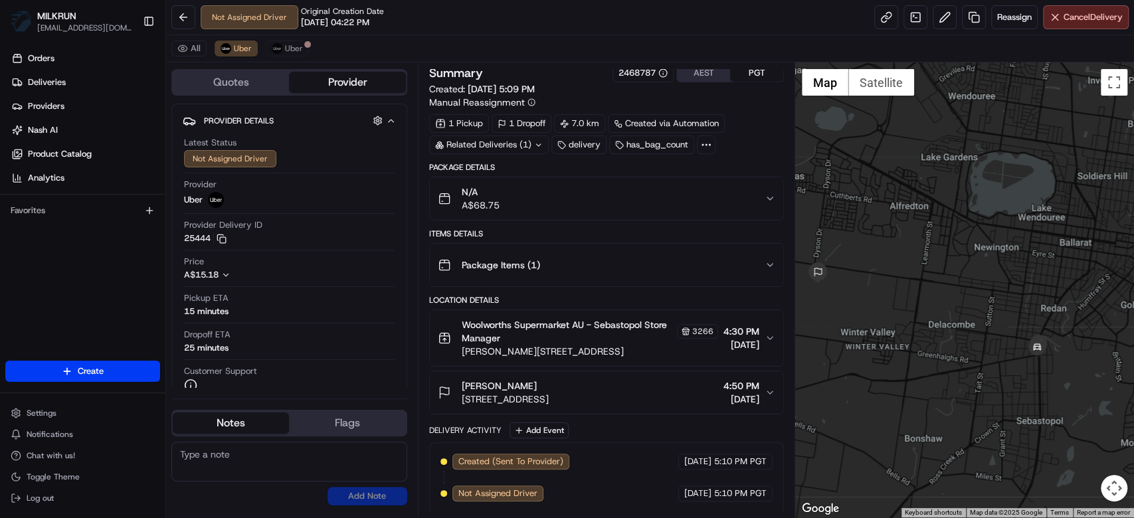
drag, startPoint x: 1074, startPoint y: 349, endPoint x: 1034, endPoint y: 381, distance: 50.6
click at [1034, 381] on div at bounding box center [964, 289] width 339 height 455
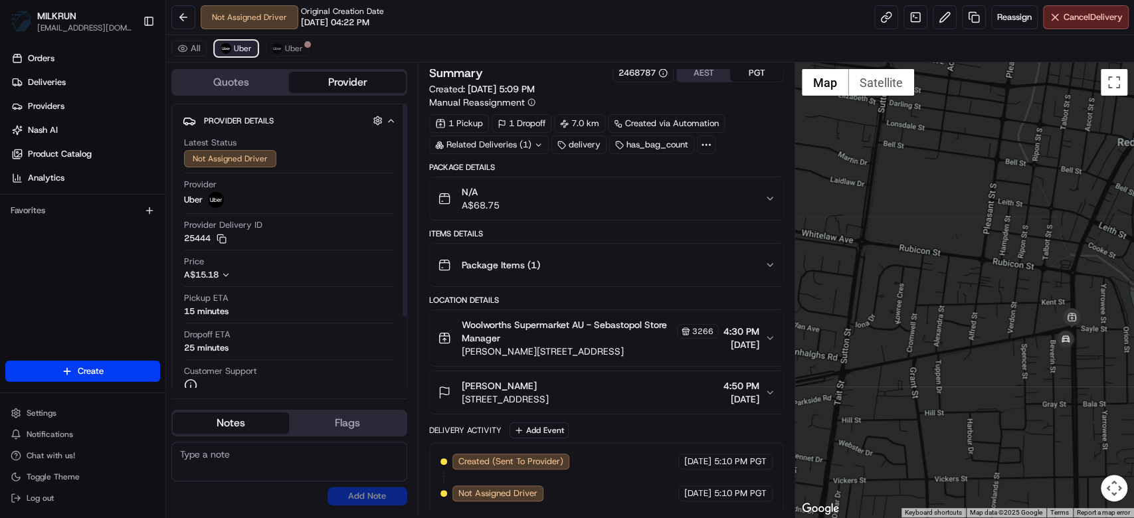
click at [234, 43] on span "Uber" at bounding box center [243, 48] width 18 height 11
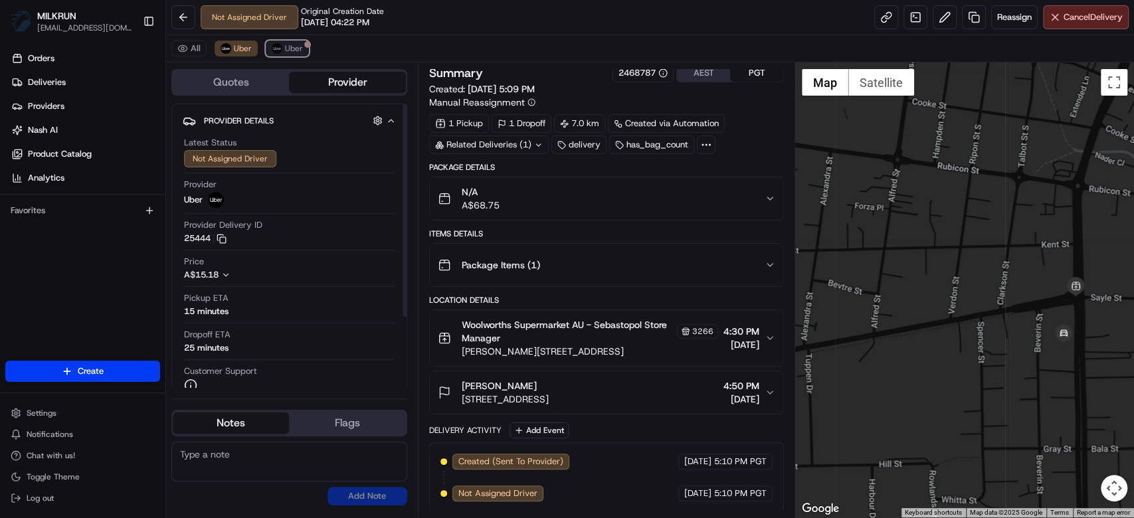
click at [298, 47] on span "Uber" at bounding box center [294, 48] width 18 height 11
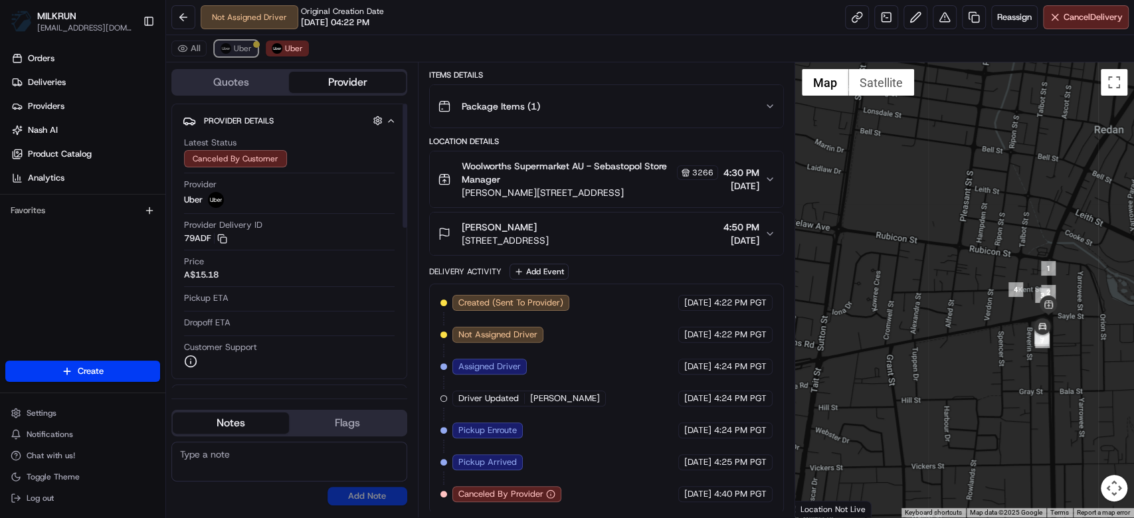
click at [246, 52] on span "Uber" at bounding box center [243, 48] width 18 height 11
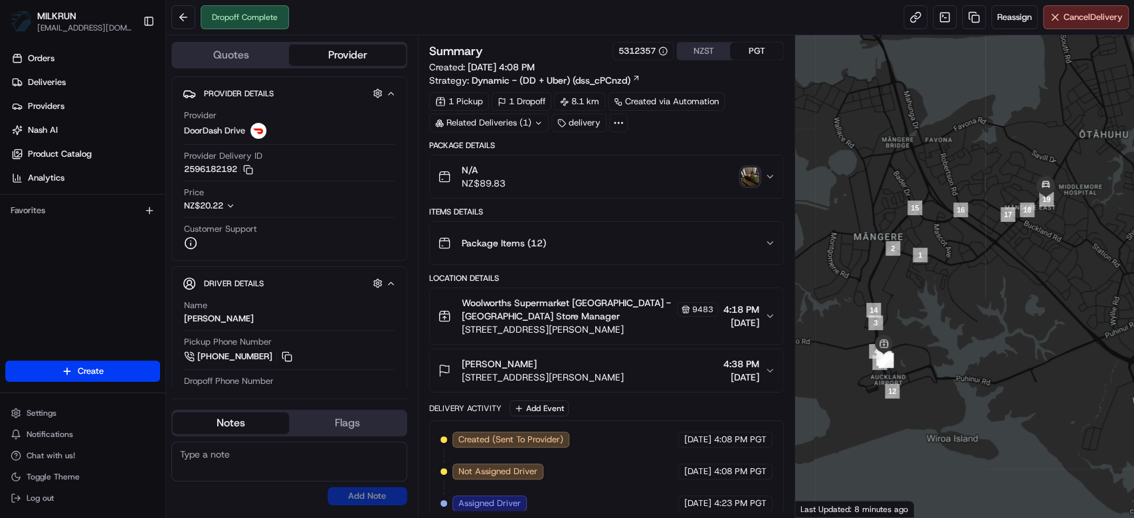
click at [756, 178] on img "button" at bounding box center [750, 176] width 19 height 19
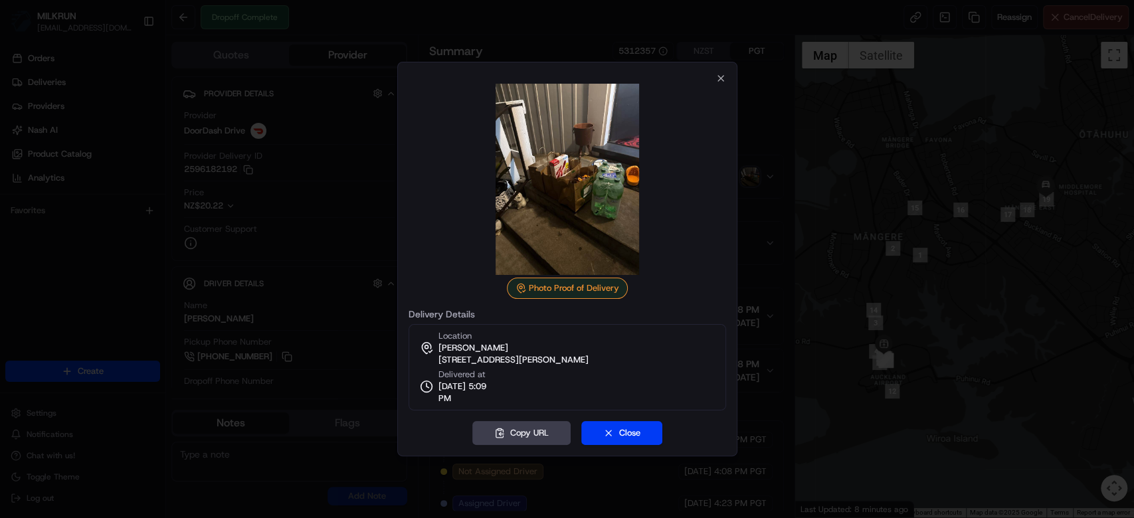
drag, startPoint x: 585, startPoint y: 206, endPoint x: 620, endPoint y: 218, distance: 37.2
click at [620, 217] on img at bounding box center [567, 179] width 191 height 191
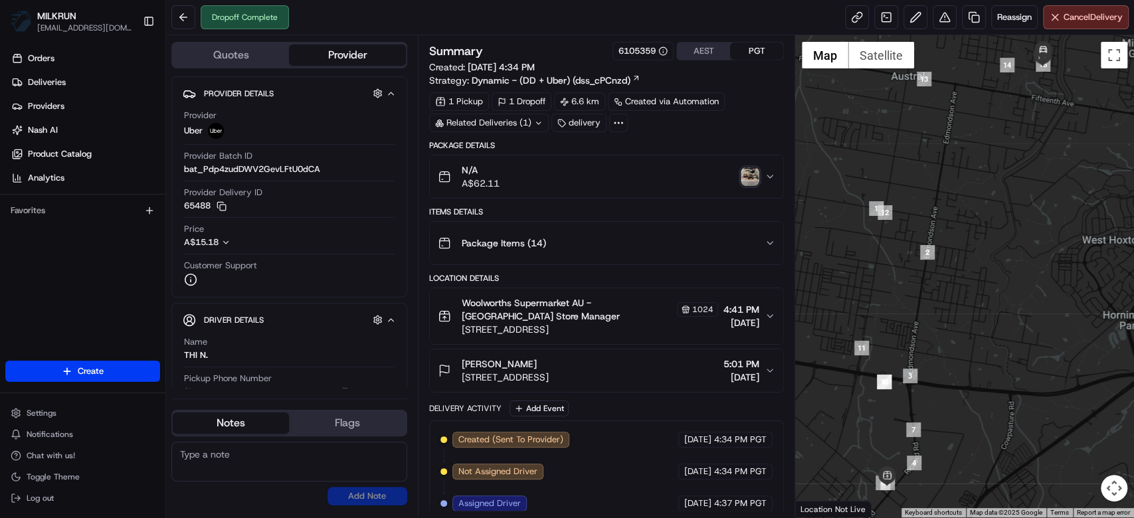
click at [743, 175] on img "button" at bounding box center [750, 176] width 19 height 19
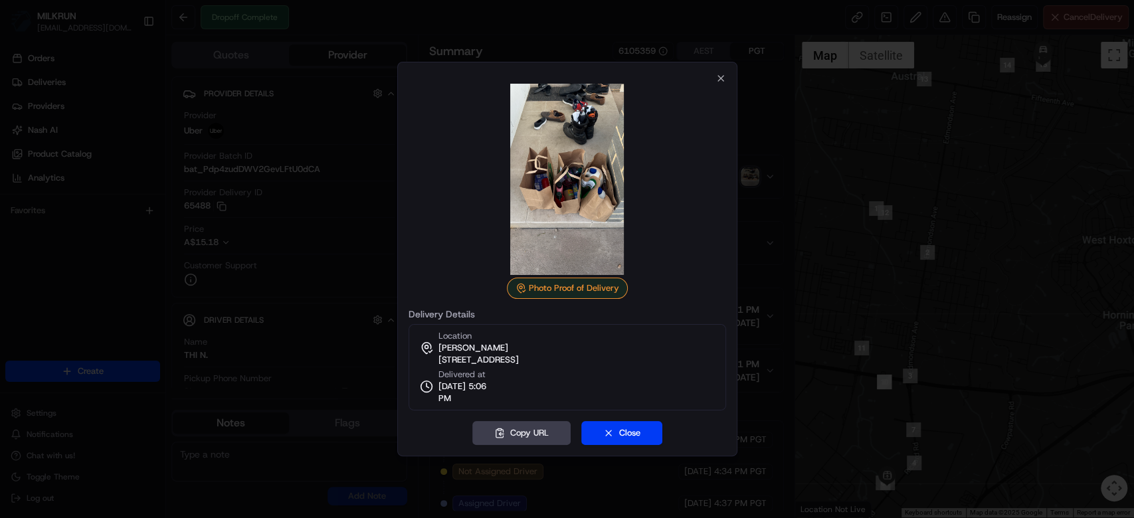
click at [569, 203] on img at bounding box center [567, 179] width 191 height 191
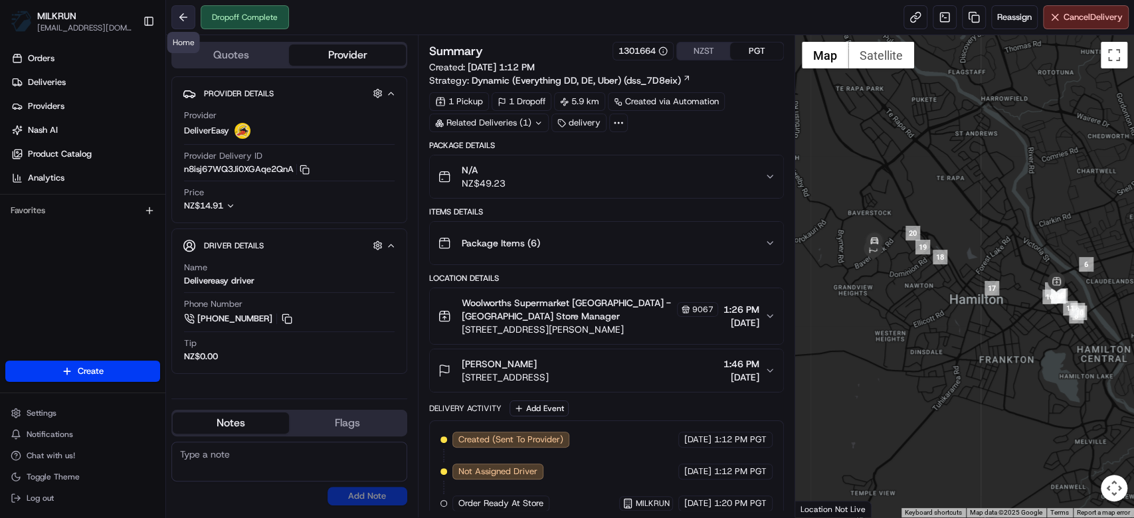
click at [188, 14] on button at bounding box center [183, 17] width 24 height 24
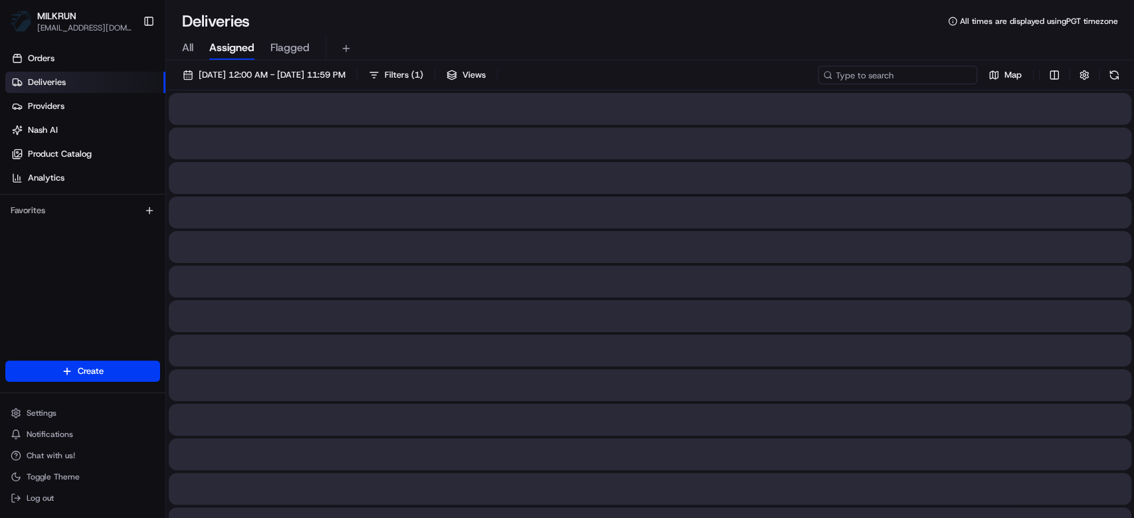
click at [941, 74] on input at bounding box center [897, 75] width 159 height 19
paste input "cc559d22-b5f1-485f-b873-d3478afd9bfb"
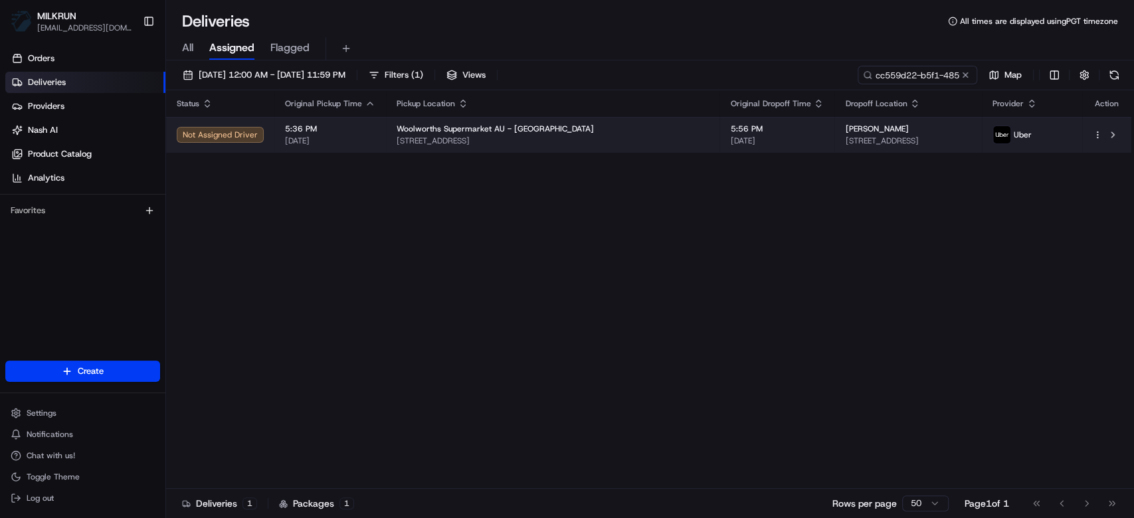
click at [834, 144] on td "[PERSON_NAME] [STREET_ADDRESS]" at bounding box center [907, 135] width 147 height 36
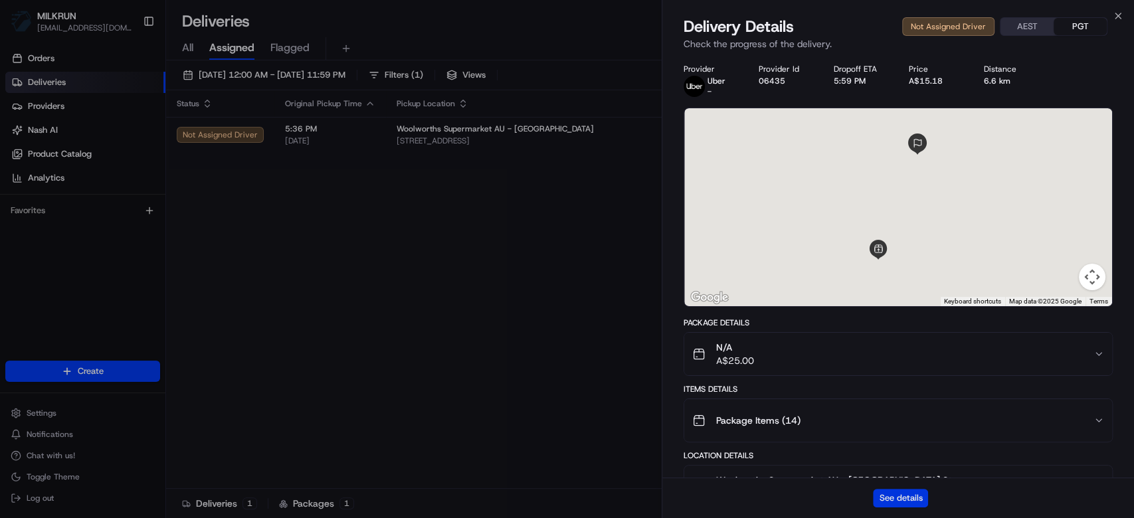
click at [915, 499] on button "See details" at bounding box center [900, 498] width 55 height 19
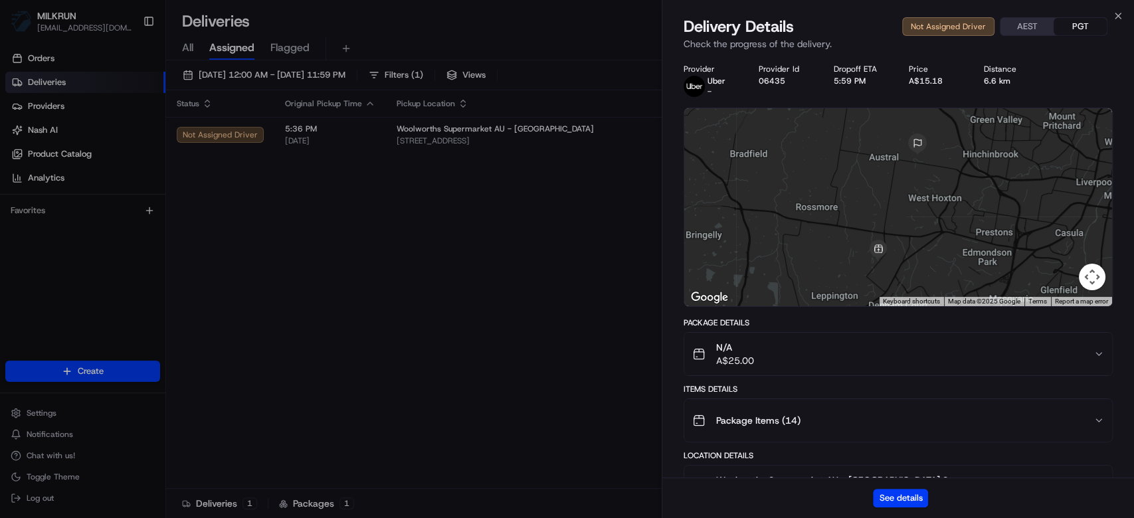
drag, startPoint x: 476, startPoint y: 201, endPoint x: 845, endPoint y: 113, distance: 379.0
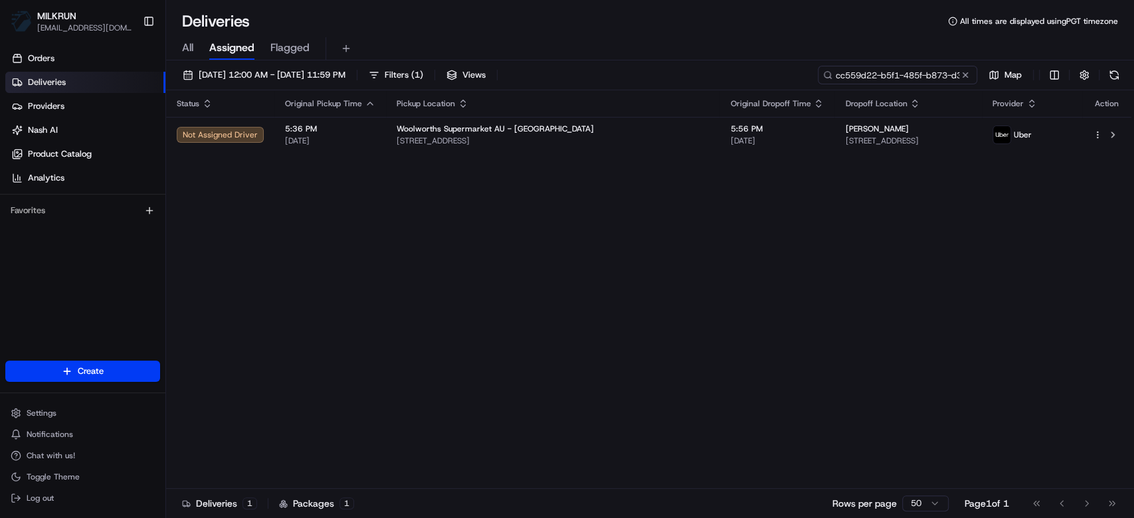
click at [930, 80] on input "cc559d22-b5f1-485f-b873-d3478afd9bfb" at bounding box center [897, 75] width 159 height 19
paste input "Kirsten Thone"
type input "Kirsten Thone"
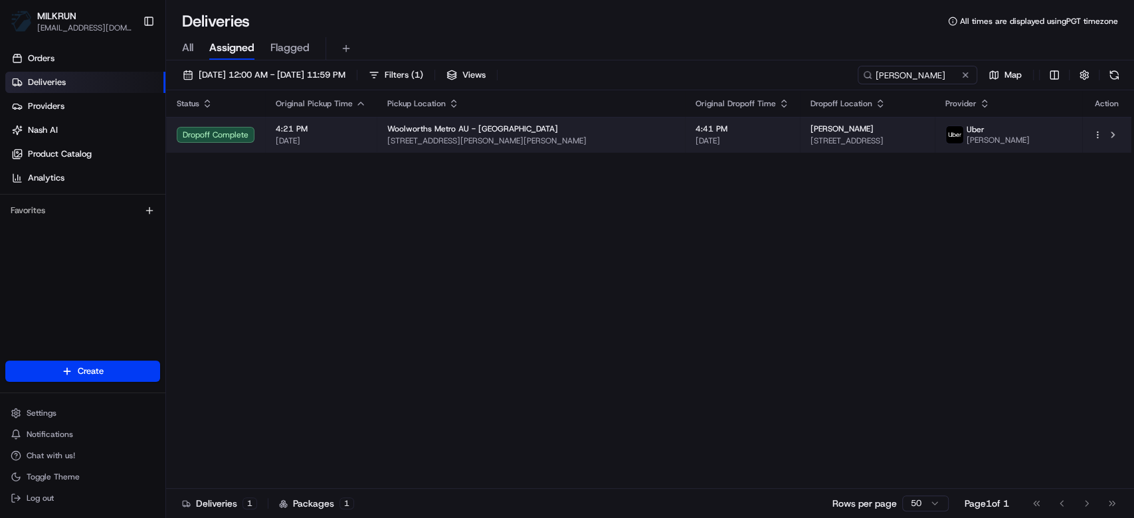
click at [746, 144] on td "4:41 PM 22/08/2025" at bounding box center [742, 135] width 115 height 36
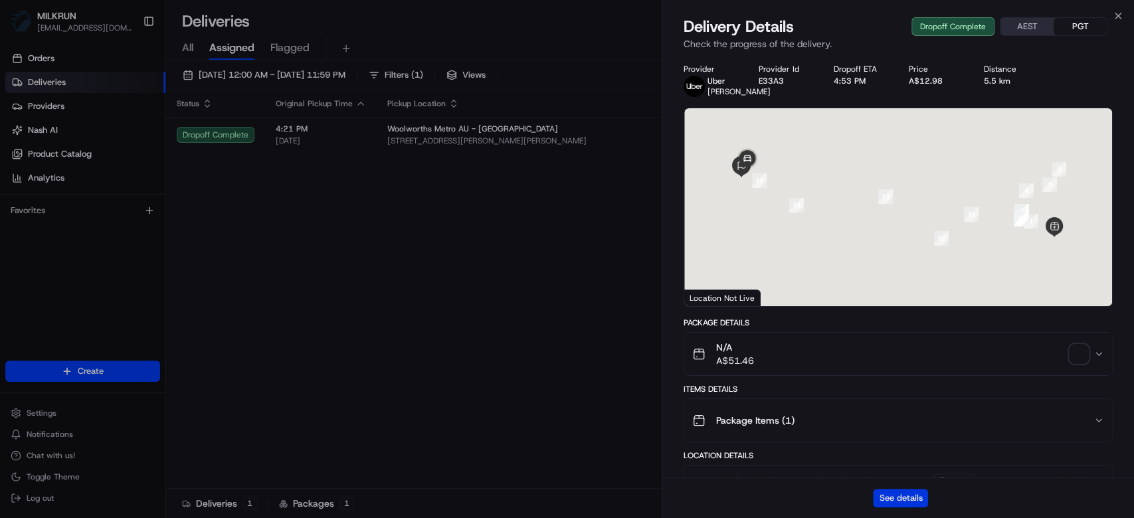
click at [894, 504] on button "See details" at bounding box center [900, 498] width 55 height 19
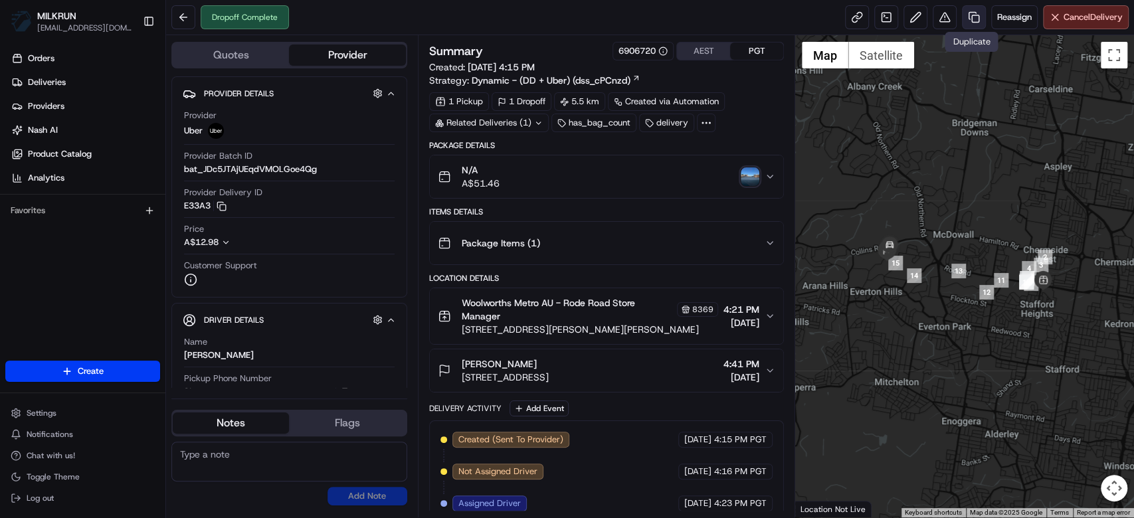
click at [979, 15] on link at bounding box center [974, 17] width 24 height 24
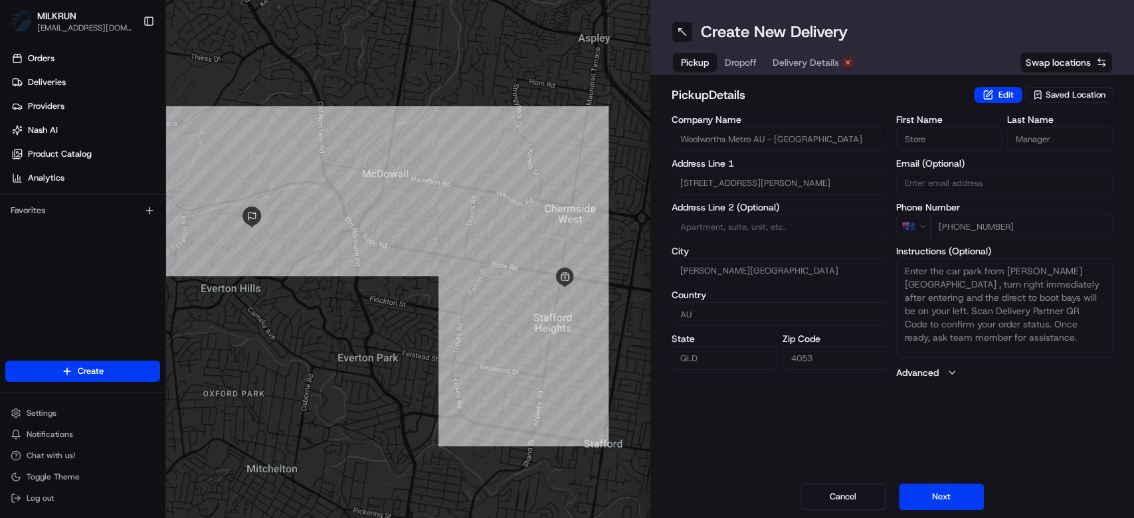
click at [783, 52] on div "Pickup Dropoff Delivery Details" at bounding box center [767, 62] width 191 height 24
click at [795, 56] on span "Delivery Details" at bounding box center [806, 62] width 66 height 13
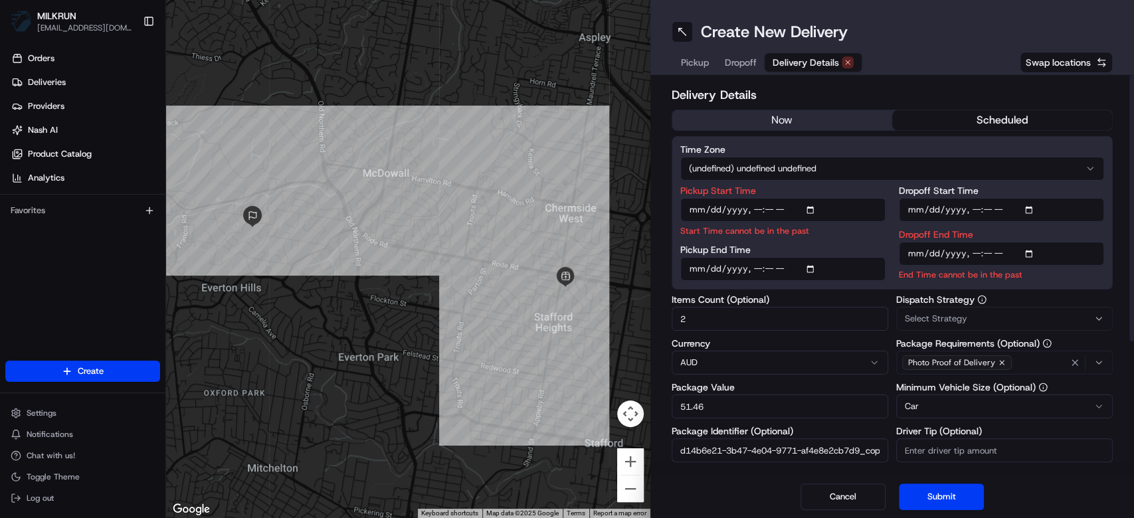
click at [774, 111] on button "now" at bounding box center [782, 120] width 220 height 20
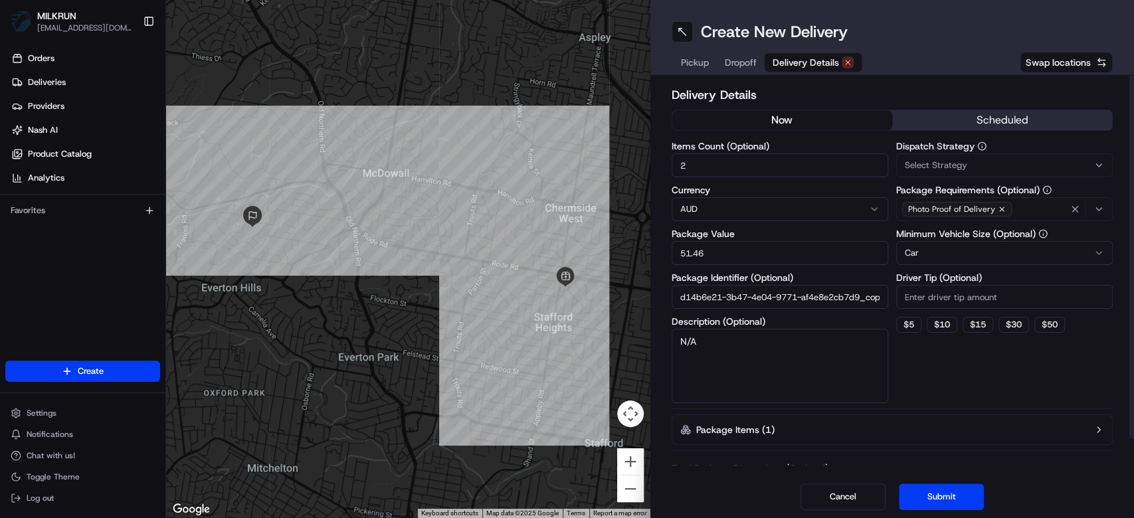
click at [747, 383] on textarea "N/A" at bounding box center [780, 366] width 217 height 74
type textarea "N"
type textarea "Pick up left behind bags"
click at [943, 492] on button "Submit" at bounding box center [941, 497] width 85 height 27
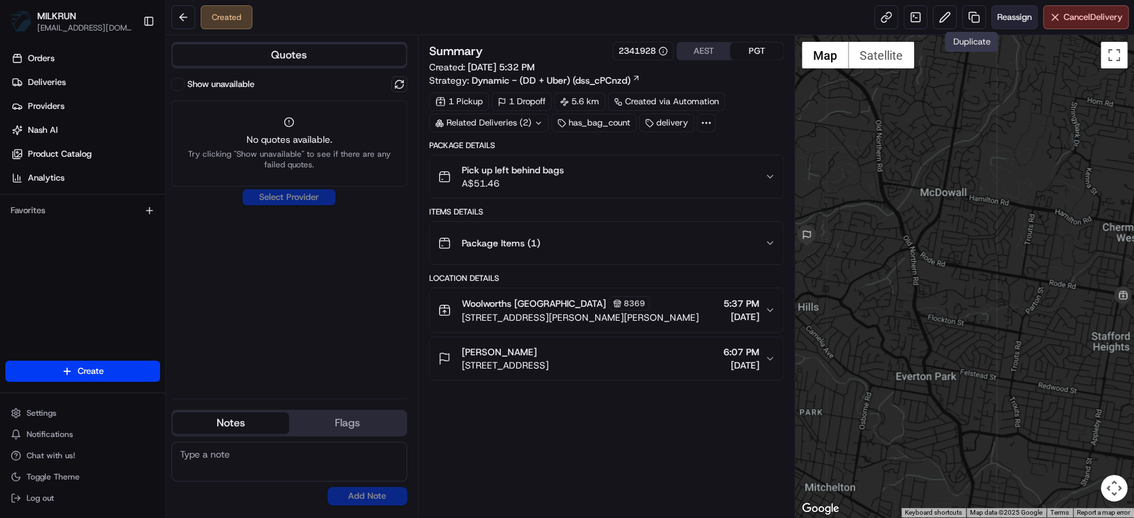
click at [997, 17] on span "Reassign" at bounding box center [1014, 17] width 35 height 12
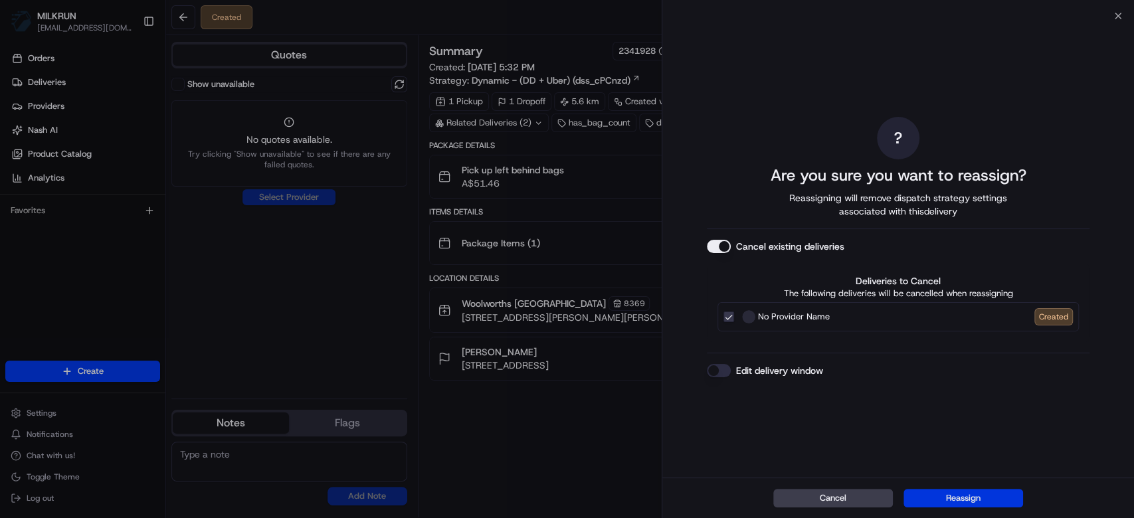
click at [957, 502] on button "Reassign" at bounding box center [963, 498] width 120 height 19
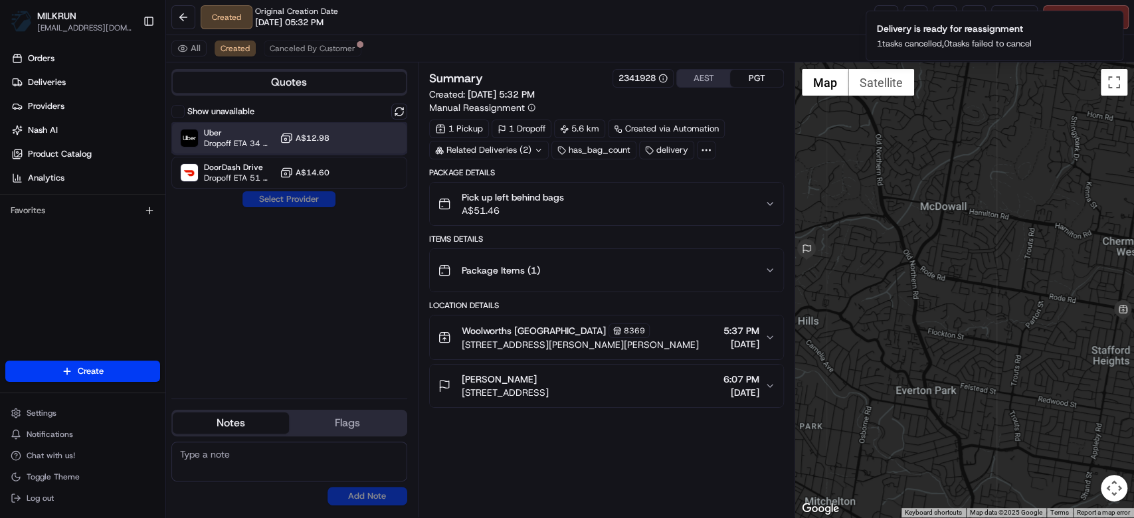
click at [224, 133] on span "Uber" at bounding box center [239, 133] width 70 height 11
click at [280, 197] on button "Assign Provider" at bounding box center [289, 199] width 94 height 16
click at [1111, 23] on icon "Notifications (F8)" at bounding box center [1111, 21] width 5 height 5
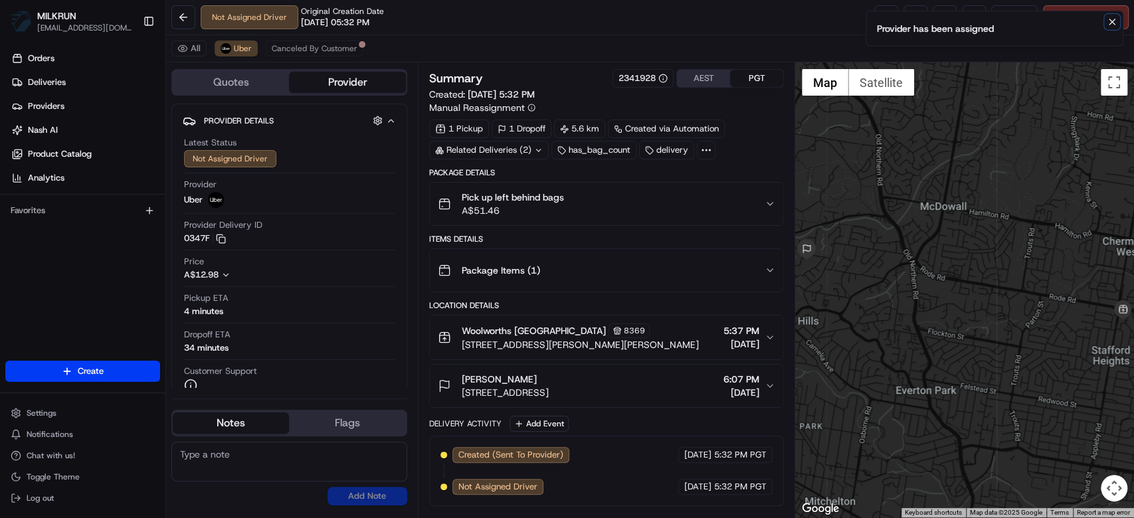
click at [1111, 24] on icon "Notifications (F8)" at bounding box center [1112, 22] width 11 height 11
drag, startPoint x: 888, startPoint y: 21, endPoint x: 812, endPoint y: 5, distance: 77.4
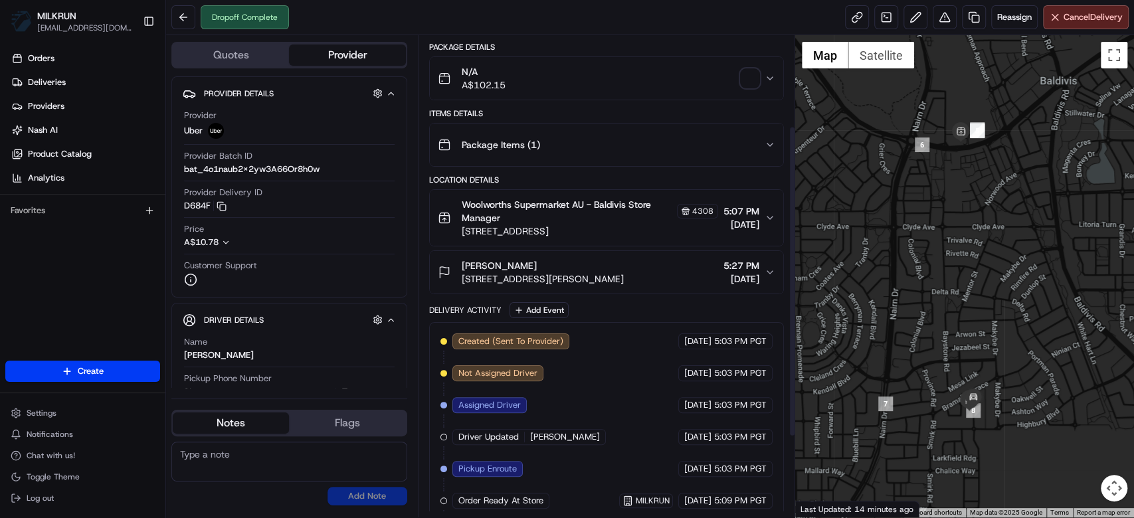
scroll to position [264, 0]
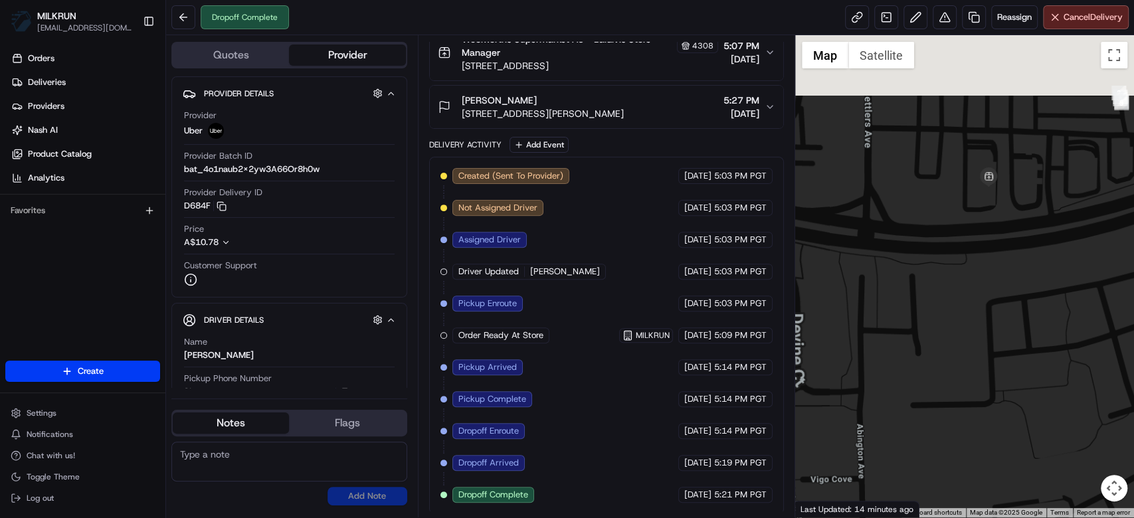
drag, startPoint x: 949, startPoint y: 90, endPoint x: 967, endPoint y: 268, distance: 178.9
click at [983, 274] on div at bounding box center [964, 276] width 339 height 482
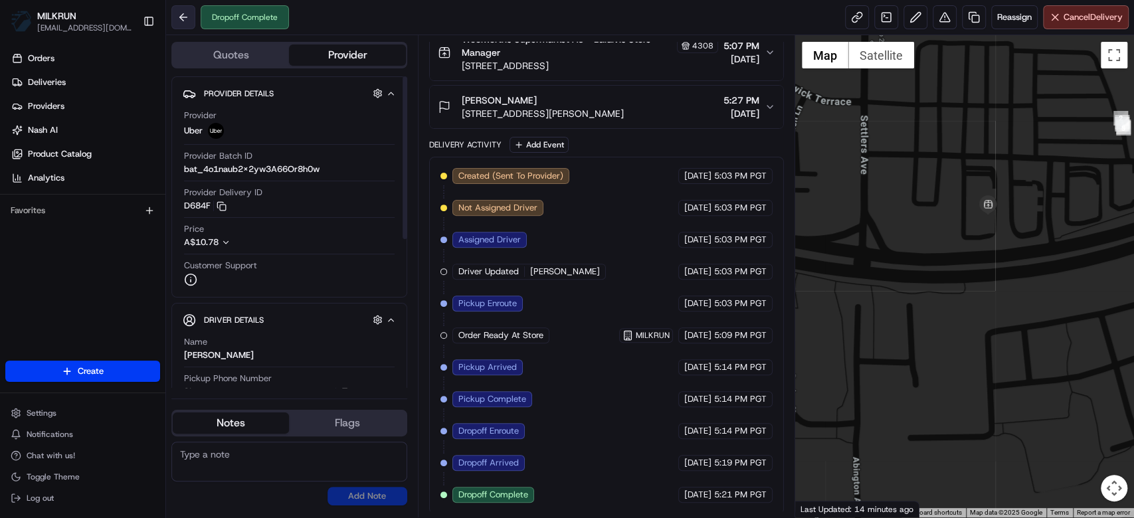
click at [187, 24] on button at bounding box center [183, 17] width 24 height 24
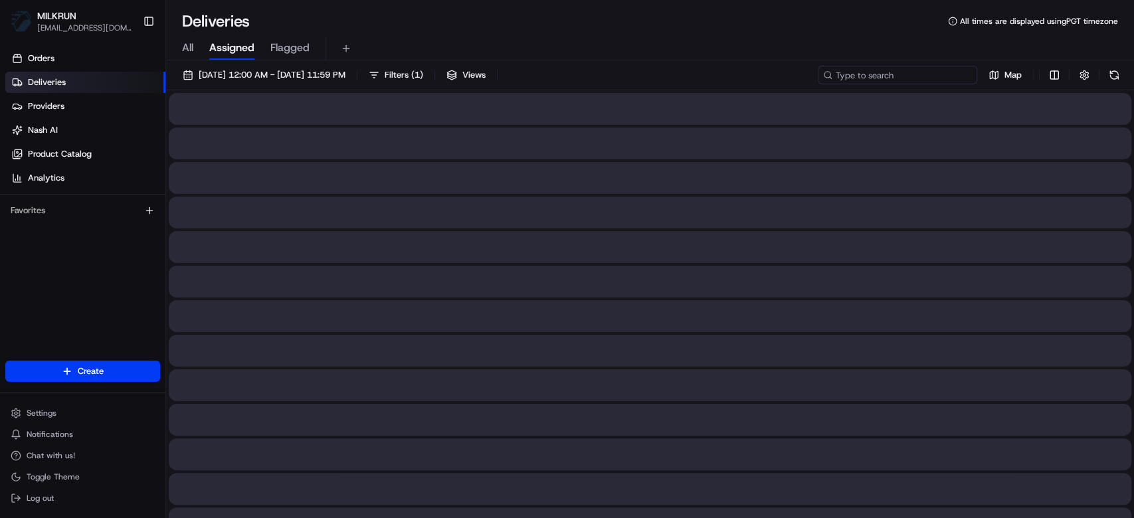
click at [893, 73] on input at bounding box center [897, 75] width 159 height 19
paste input "[PERSON_NAME]"
type input "[PERSON_NAME]"
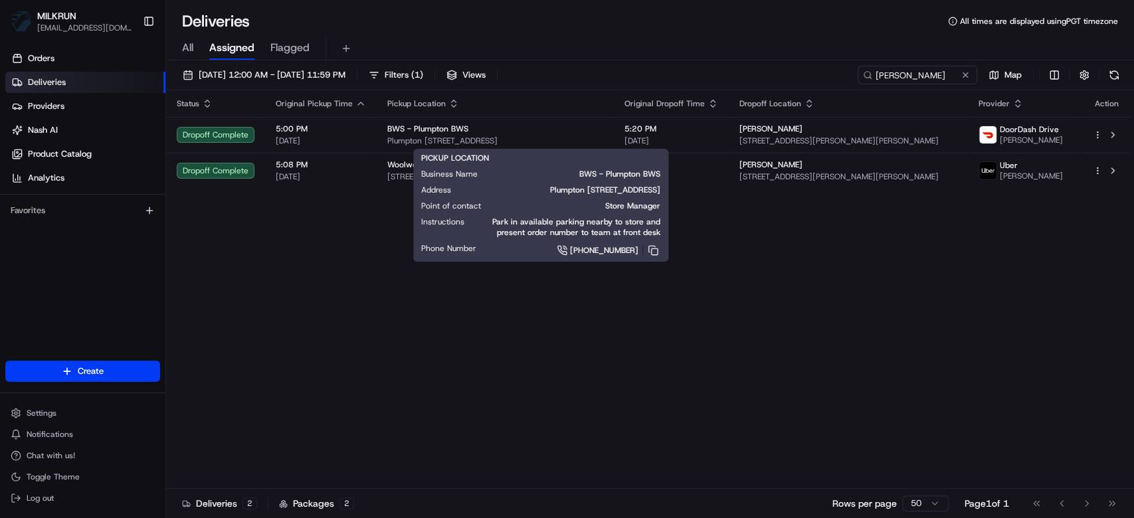
click at [464, 180] on div "PICKUP LOCATION Business Name BWS - Plumpton BWS Address Plumpton Market Place,…" at bounding box center [540, 205] width 239 height 105
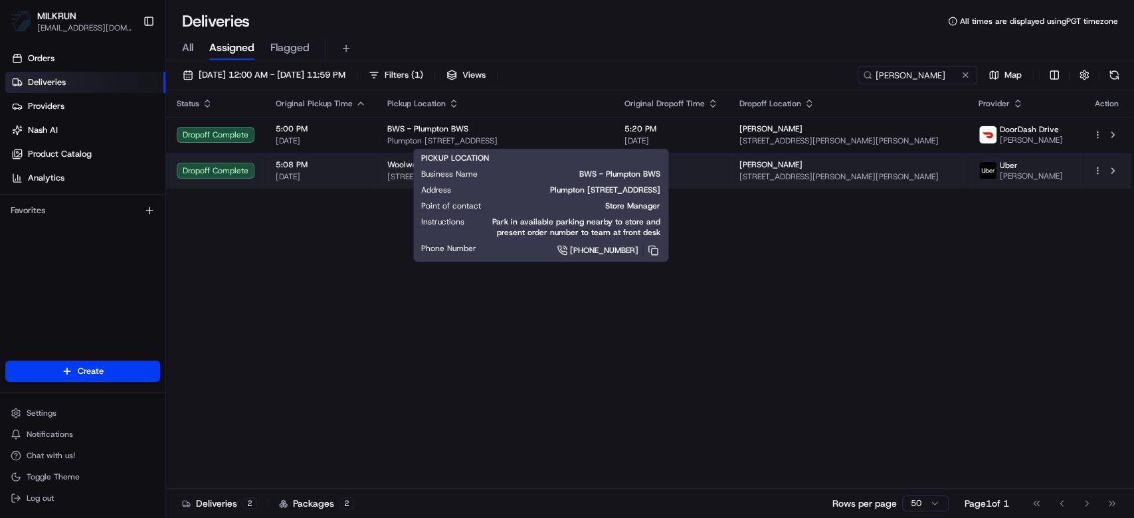
click at [356, 171] on span "[DATE]" at bounding box center [321, 176] width 90 height 11
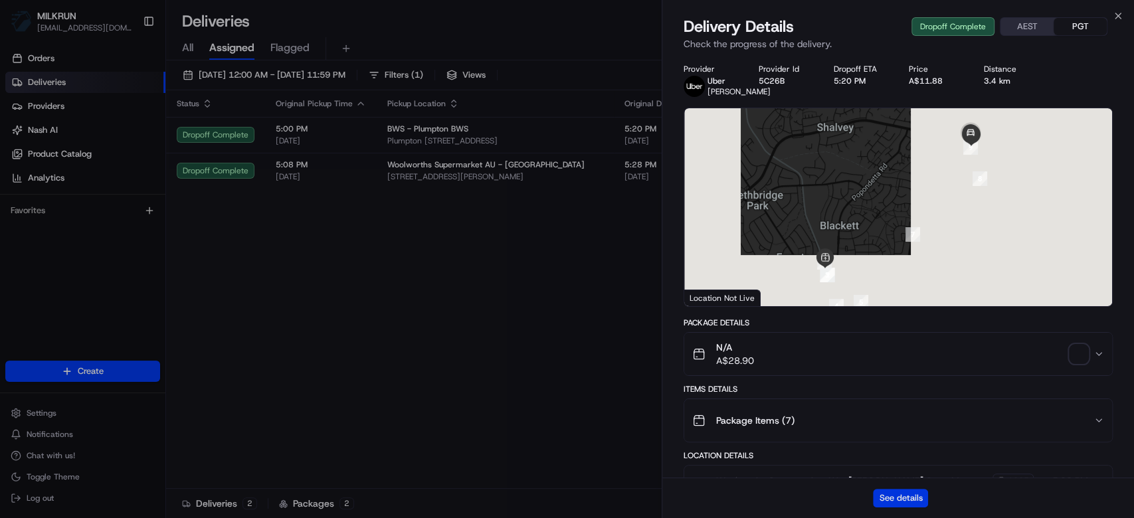
click at [903, 504] on button "See details" at bounding box center [900, 498] width 55 height 19
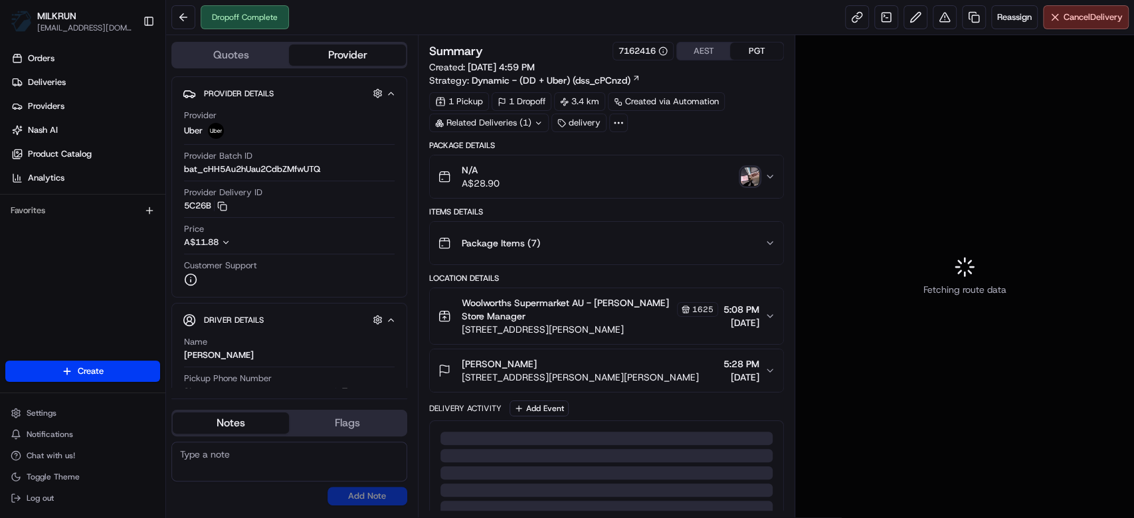
click at [807, 19] on div "Dropoff Complete Reassign Cancel Delivery" at bounding box center [650, 17] width 968 height 35
click at [967, 19] on link at bounding box center [974, 17] width 24 height 24
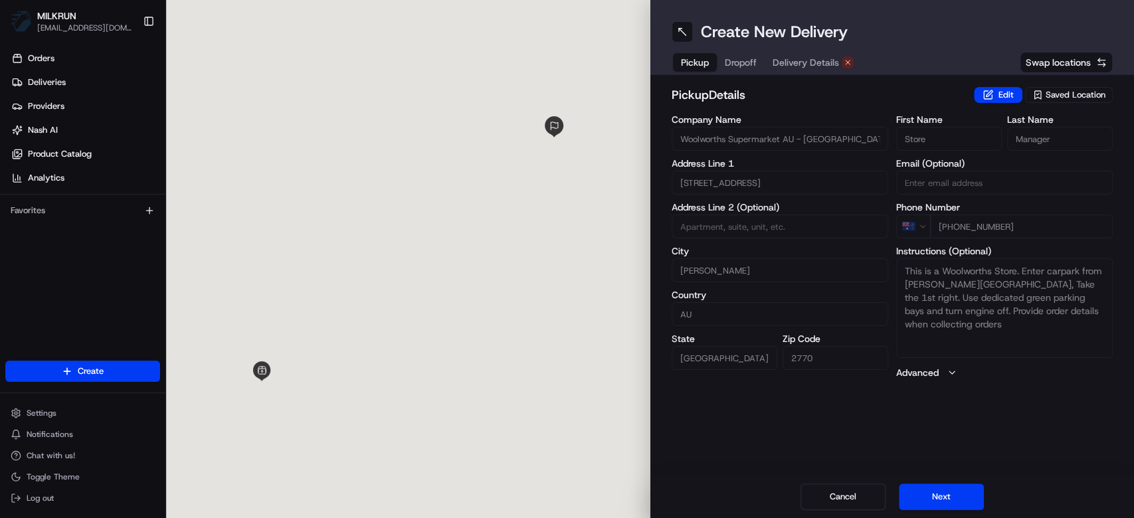
click at [822, 62] on span "Delivery Details" at bounding box center [806, 62] width 66 height 13
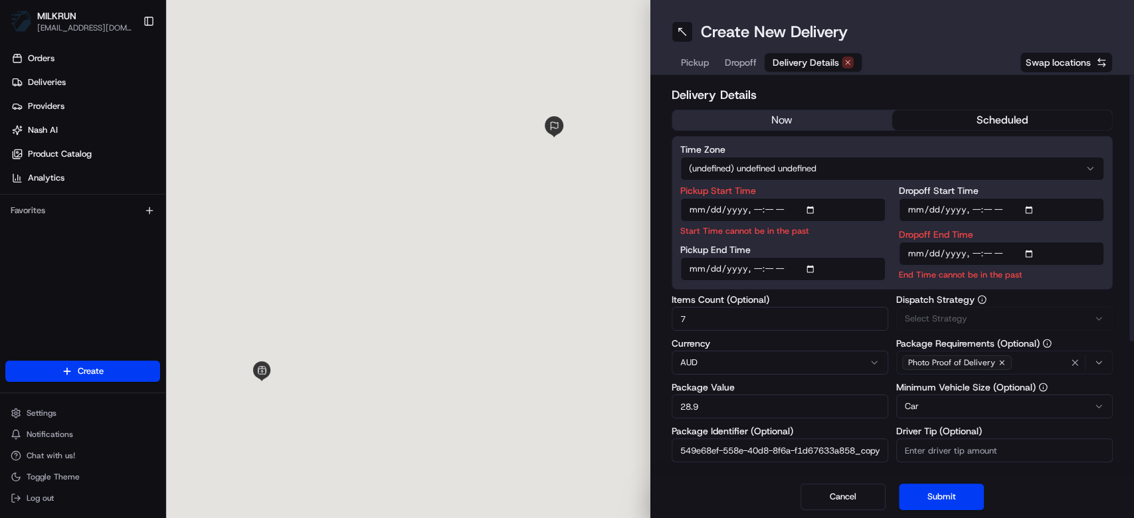
click at [796, 113] on button "now" at bounding box center [782, 120] width 220 height 20
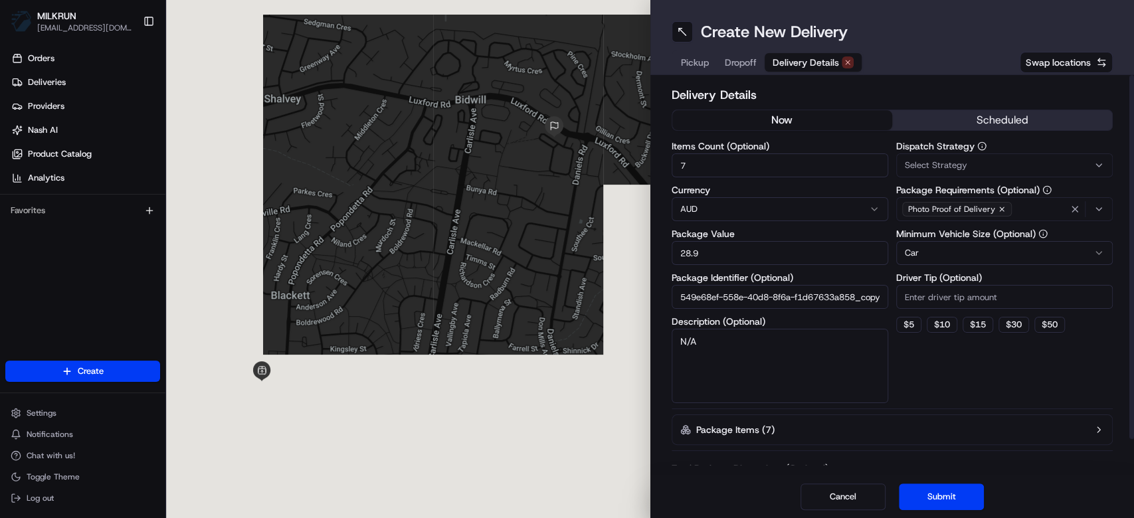
click at [790, 340] on textarea "N/A" at bounding box center [780, 366] width 217 height 74
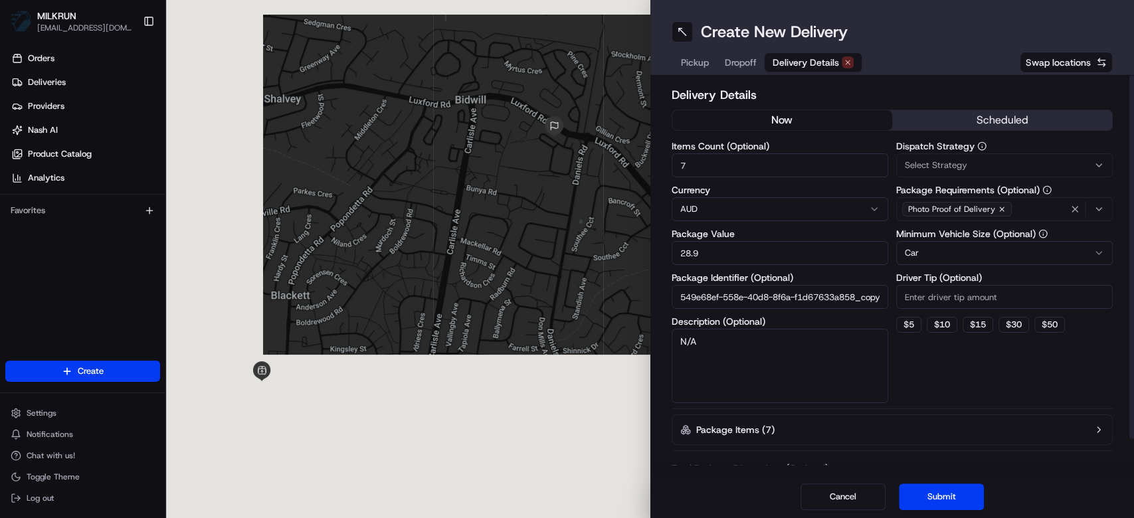
click at [790, 340] on textarea "N/A" at bounding box center [780, 366] width 217 height 74
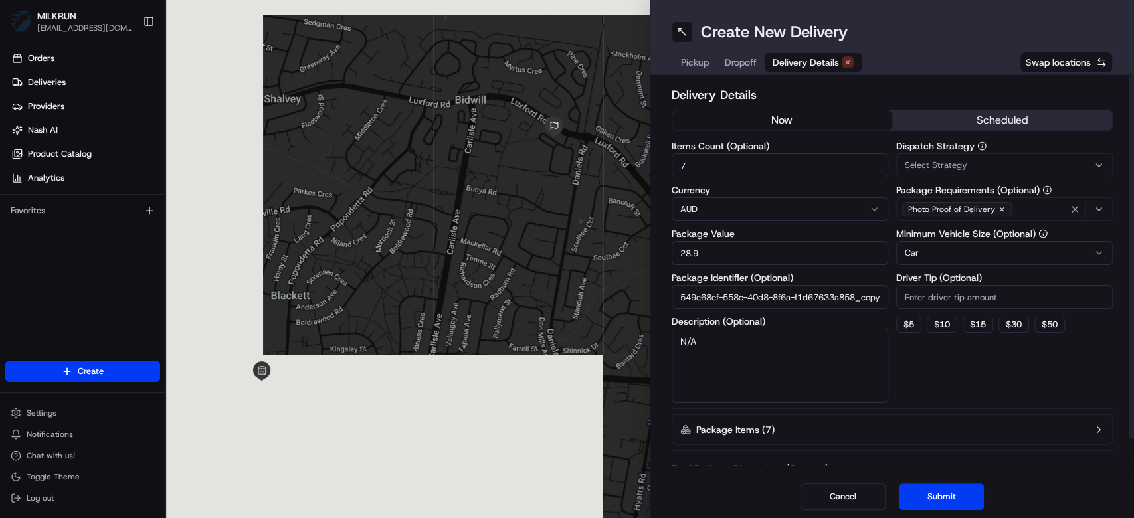
click at [790, 340] on textarea "N/A" at bounding box center [780, 366] width 217 height 74
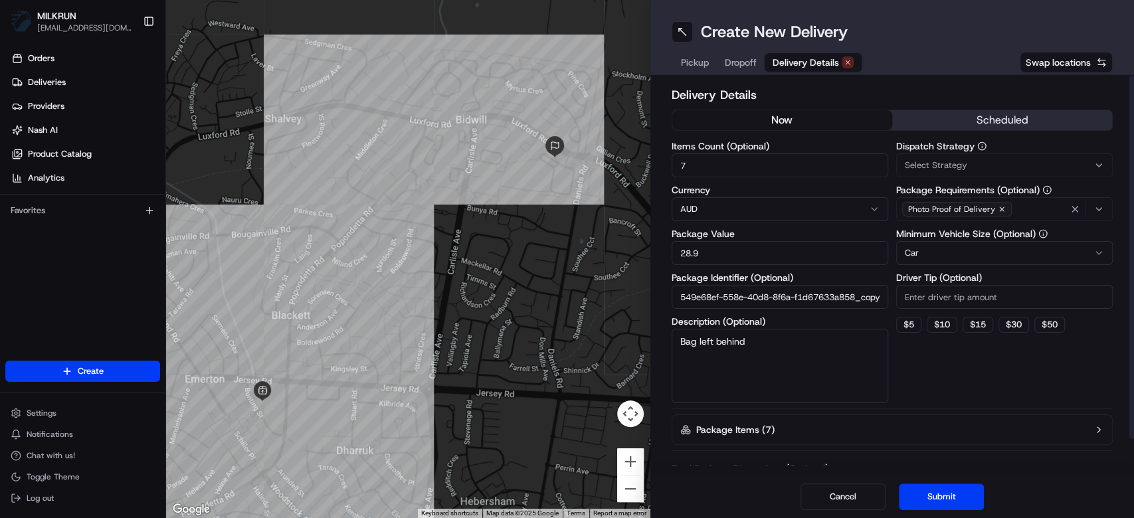
type textarea "Bag left behind"
click at [965, 501] on button "Submit" at bounding box center [941, 497] width 85 height 27
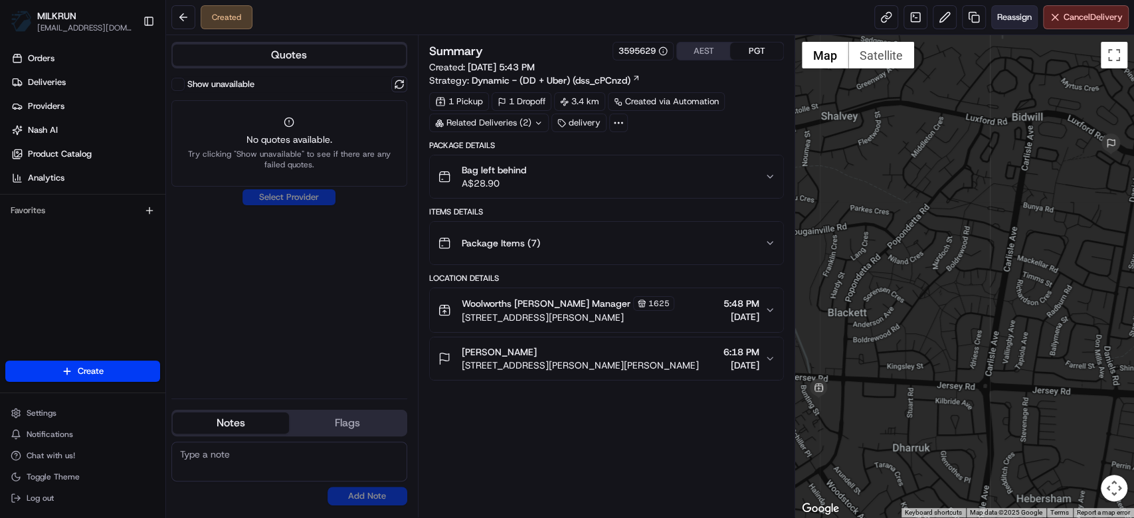
click at [1007, 16] on span "Reassign" at bounding box center [1014, 17] width 35 height 12
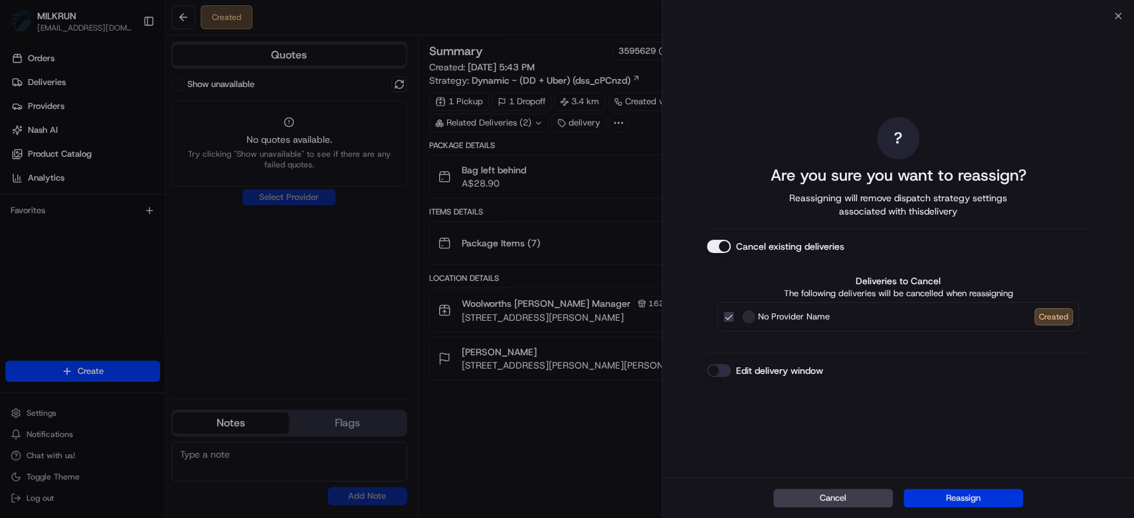
click at [987, 501] on button "Reassign" at bounding box center [963, 498] width 120 height 19
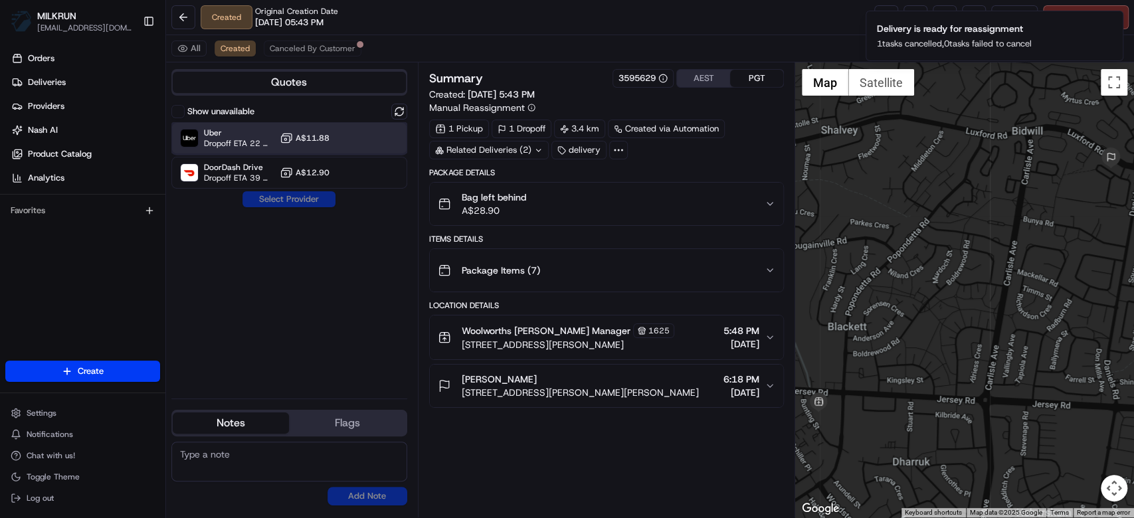
click at [234, 143] on span "Dropoff ETA 22 minutes" at bounding box center [239, 143] width 70 height 11
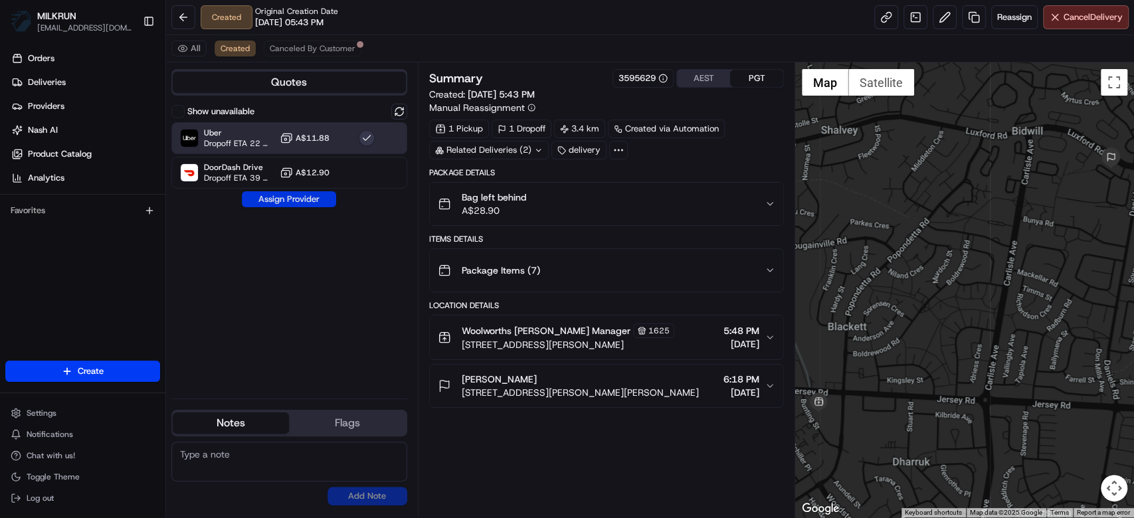
click at [299, 199] on button "Assign Provider" at bounding box center [289, 199] width 94 height 16
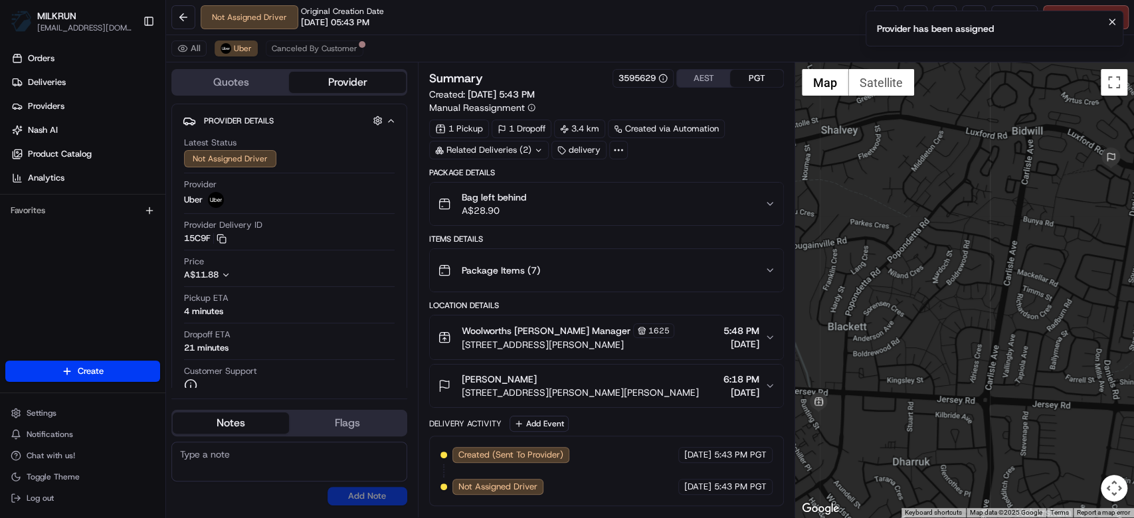
click at [1120, 21] on li "Provider has been assigned" at bounding box center [995, 29] width 258 height 36
click at [1116, 21] on icon "Notifications (F8)" at bounding box center [1112, 22] width 11 height 11
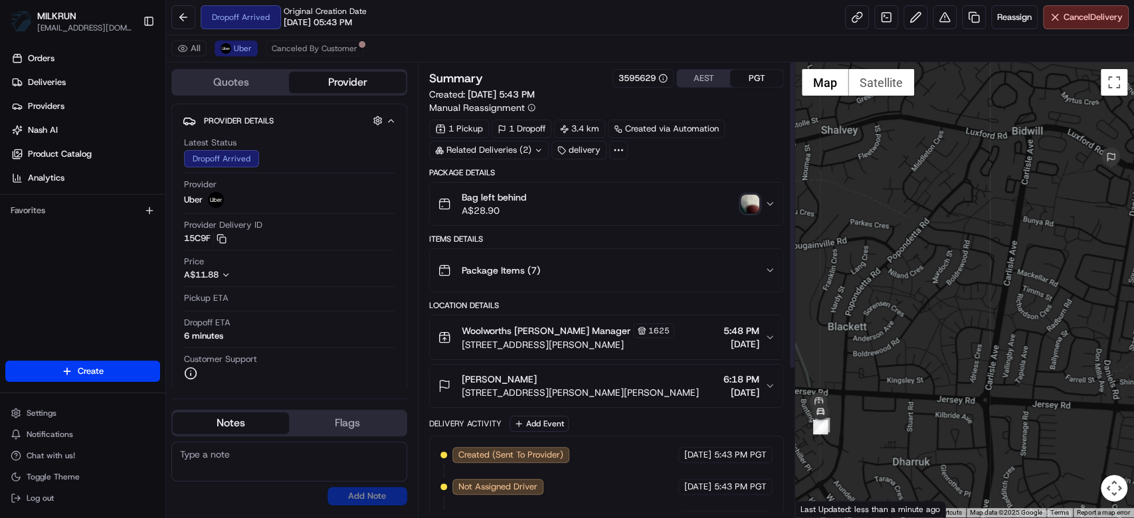
click at [756, 195] on img "button" at bounding box center [750, 204] width 19 height 19
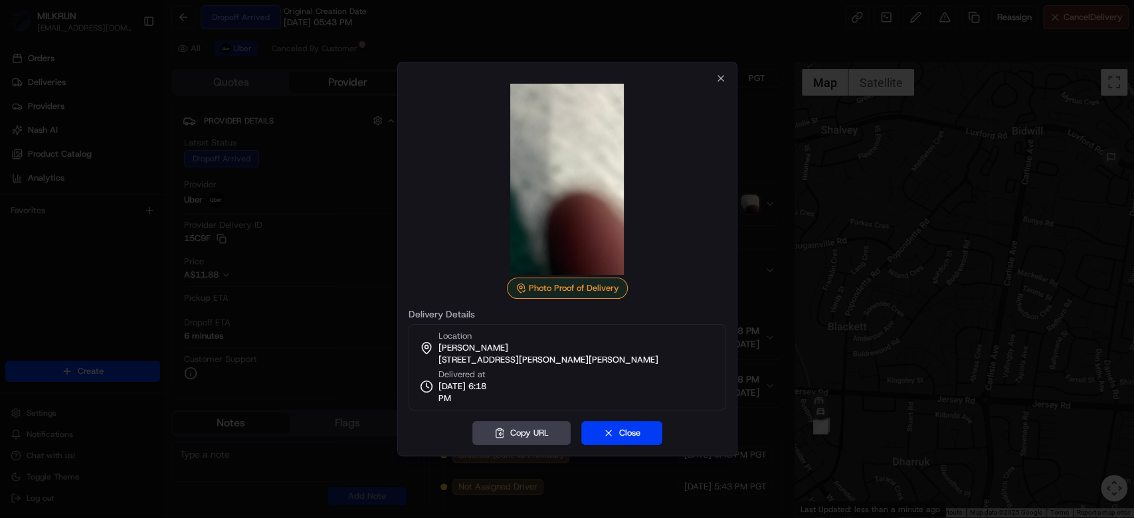
click at [553, 226] on img at bounding box center [567, 179] width 191 height 191
